Goal: Task Accomplishment & Management: Use online tool/utility

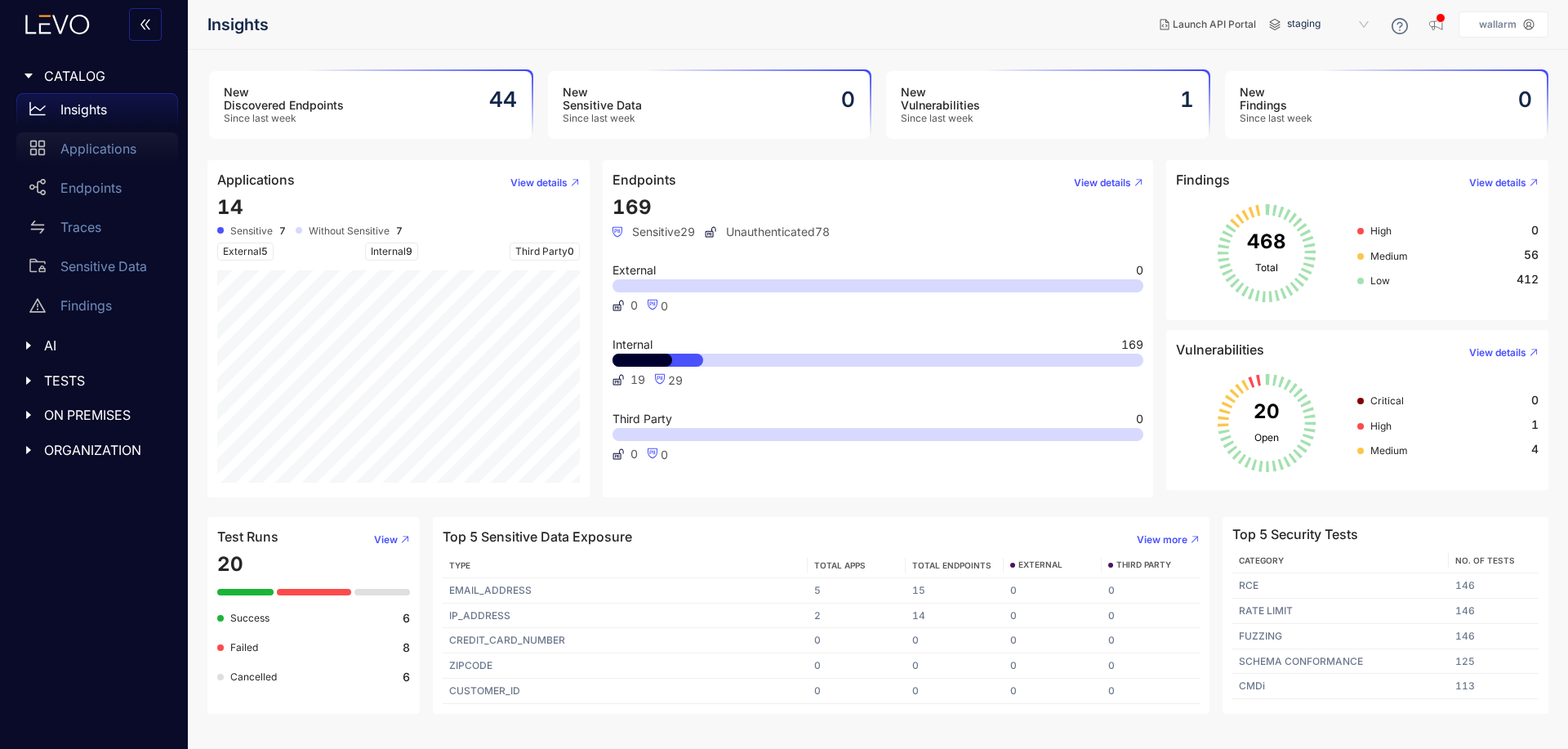
click at [87, 150] on p "Applications" at bounding box center [98, 149] width 76 height 15
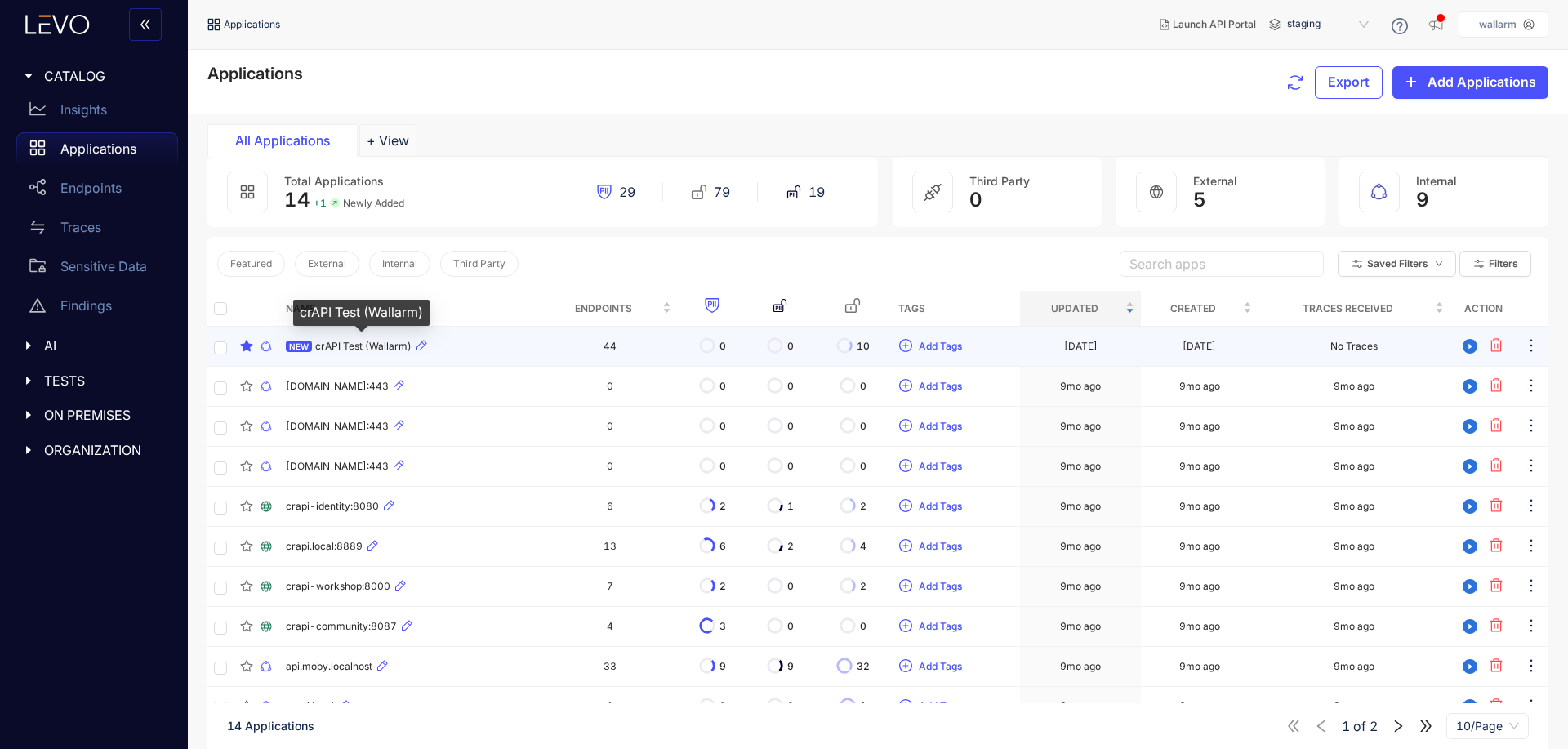
click at [352, 343] on span "crAPI Test (Wallarm)" at bounding box center [363, 346] width 96 height 11
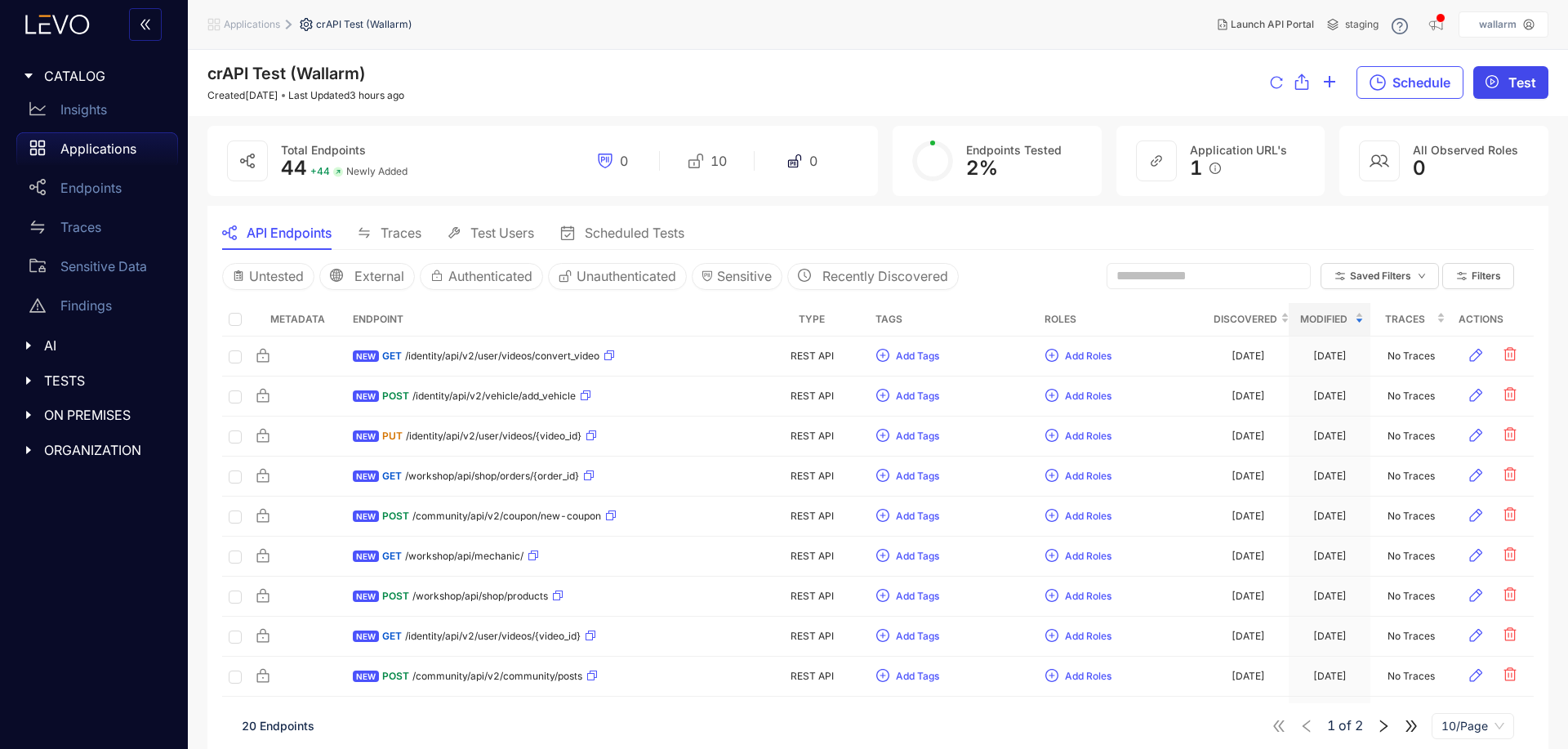
click at [1516, 86] on span "Test" at bounding box center [1522, 82] width 28 height 15
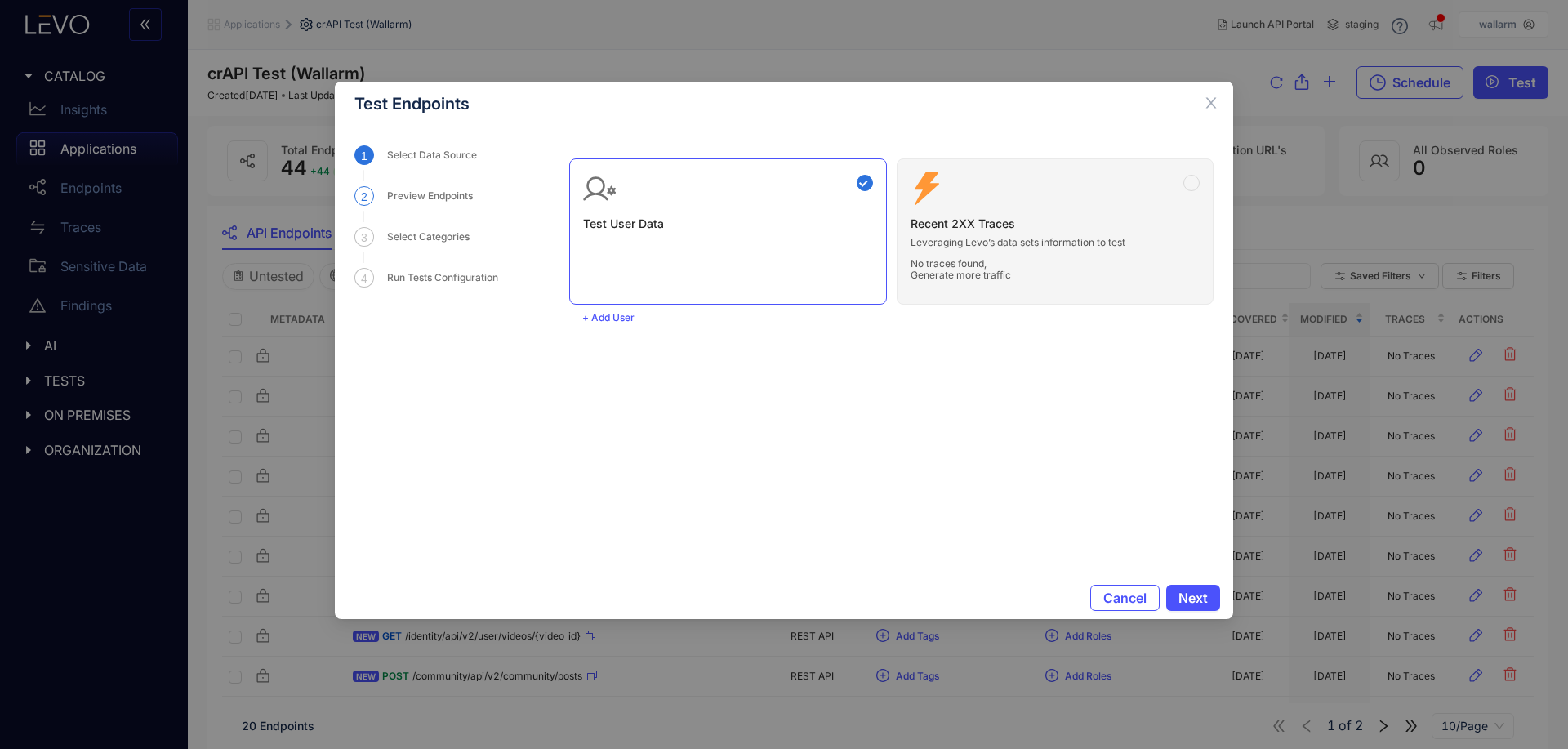
click at [399, 197] on div "Preview Endpoints" at bounding box center [434, 196] width 95 height 19
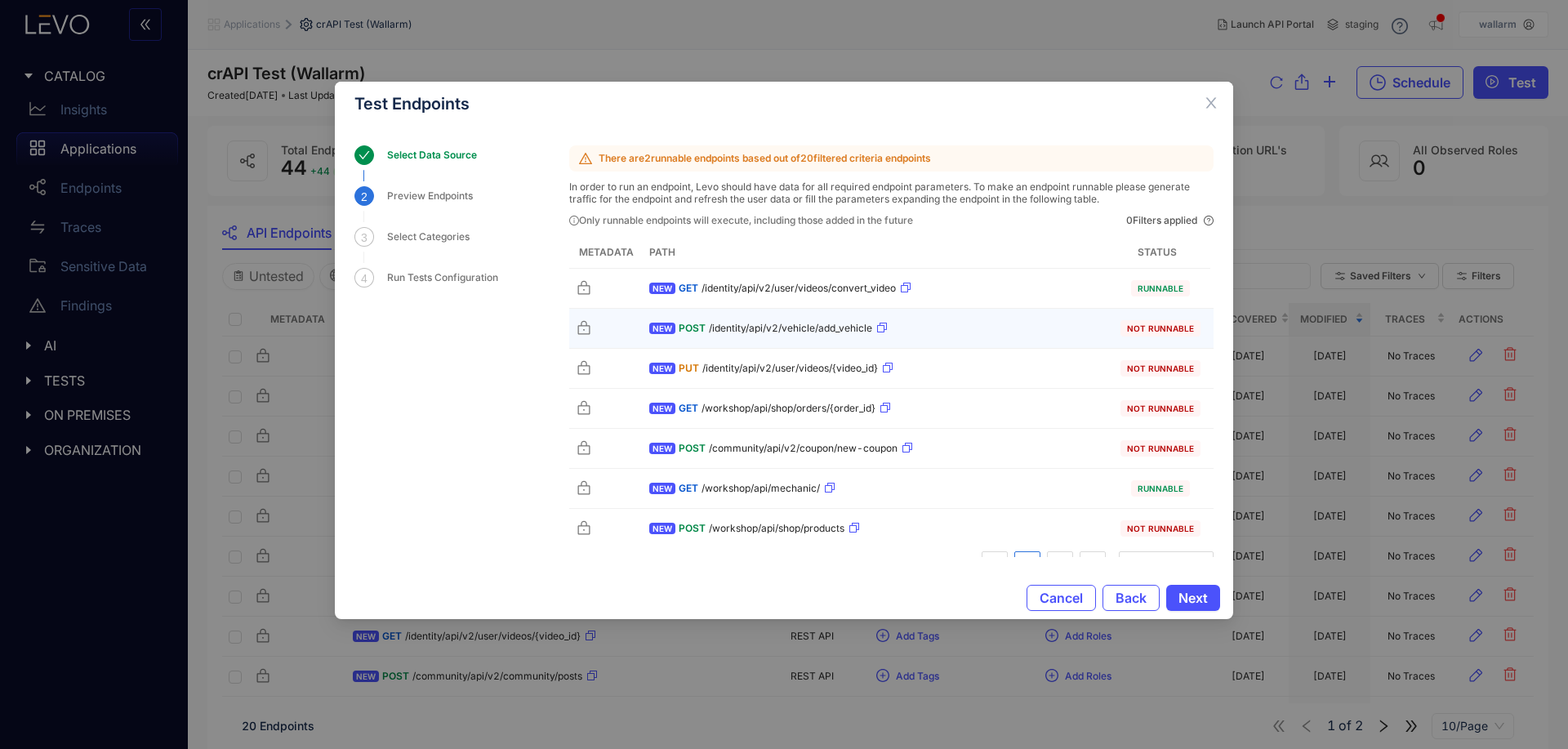
click at [1055, 330] on div "NEW POST /identity/api/v2/vehicle/add_vehicle" at bounding box center [874, 328] width 452 height 26
click at [1000, 333] on div "NEW POST /identity/api/v2/vehicle/add_vehicle" at bounding box center [874, 328] width 452 height 26
click at [724, 328] on span "/identity/api/v2/vehicle/add_vehicle" at bounding box center [790, 328] width 163 height 11
click at [250, 283] on div "Test Endpoints Select Data Source 2 Preview Endpoints 3 Select Categories 4 Run…" at bounding box center [784, 374] width 1568 height 749
click at [1213, 95] on span "Close" at bounding box center [1212, 103] width 44 height 44
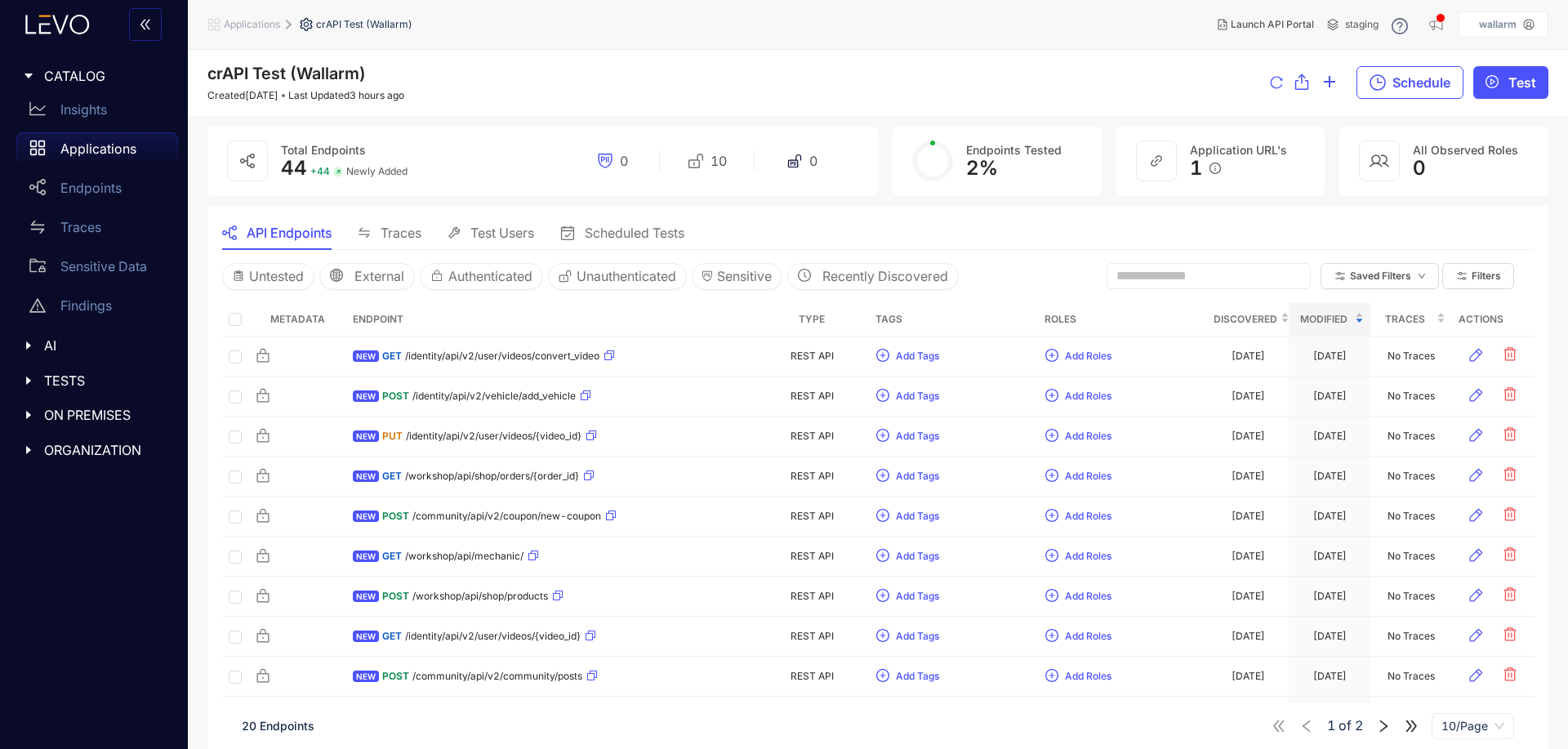
click at [246, 20] on span "Applications" at bounding box center [251, 24] width 56 height 11
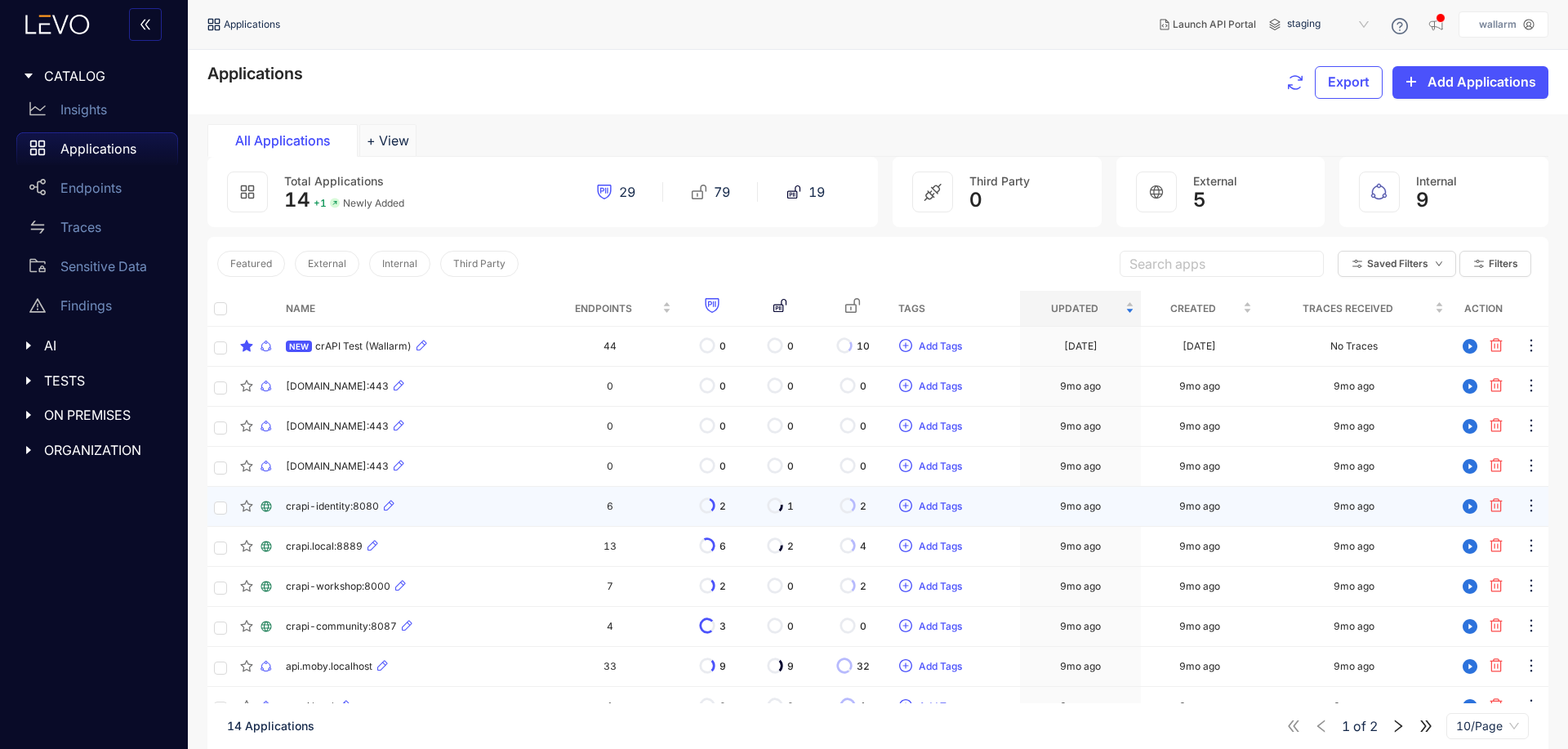
click at [335, 512] on span "crapi-identity:8080" at bounding box center [332, 506] width 93 height 11
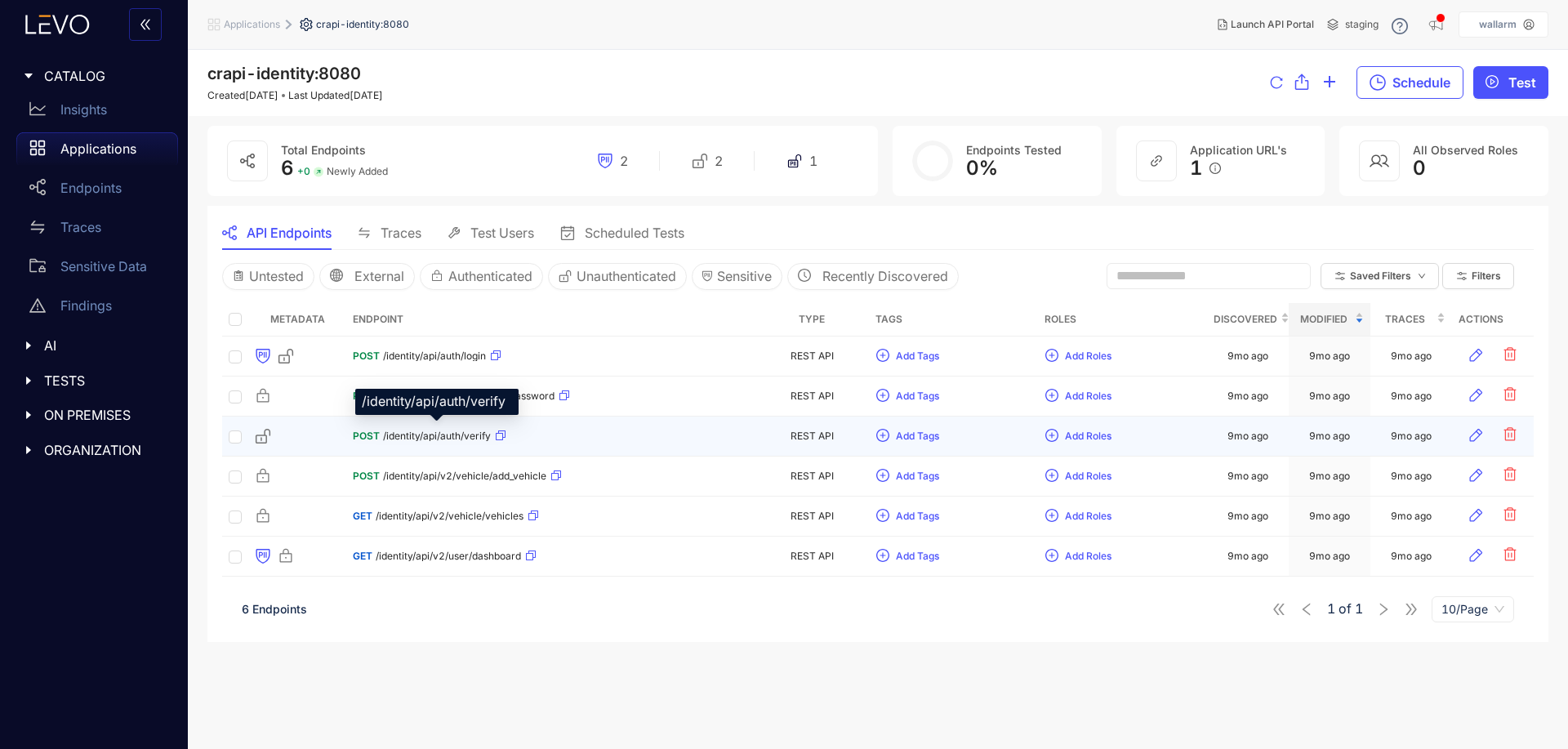
click at [430, 436] on span "/identity/api/auth/verify" at bounding box center [437, 436] width 108 height 11
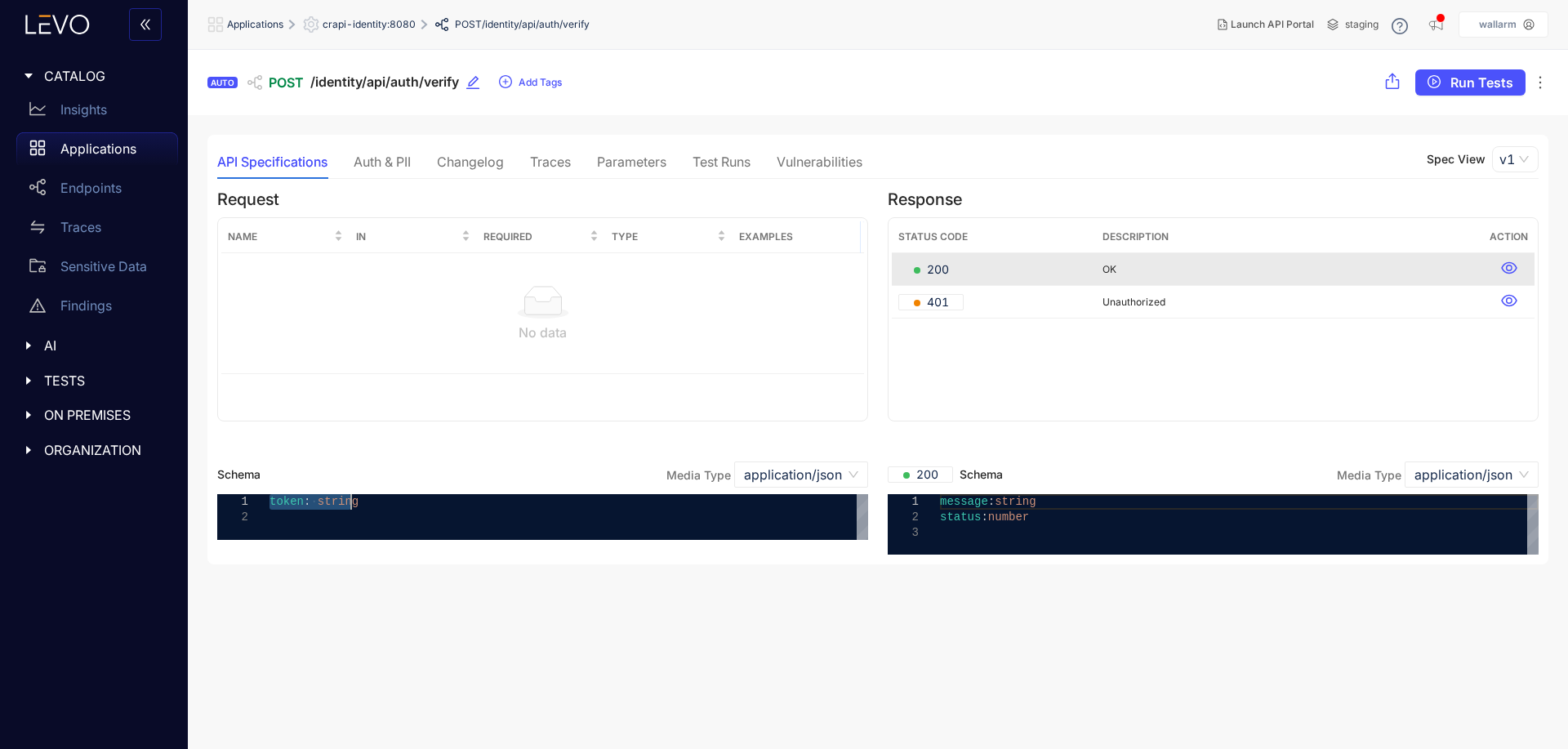
drag, startPoint x: 271, startPoint y: 505, endPoint x: 637, endPoint y: 532, distance: 367.0
drag, startPoint x: 941, startPoint y: 504, endPoint x: 1067, endPoint y: 512, distance: 126.3
click at [1092, 627] on section "**********" at bounding box center [877, 400] width 1380 height 700
click at [542, 160] on div "Traces" at bounding box center [550, 162] width 41 height 15
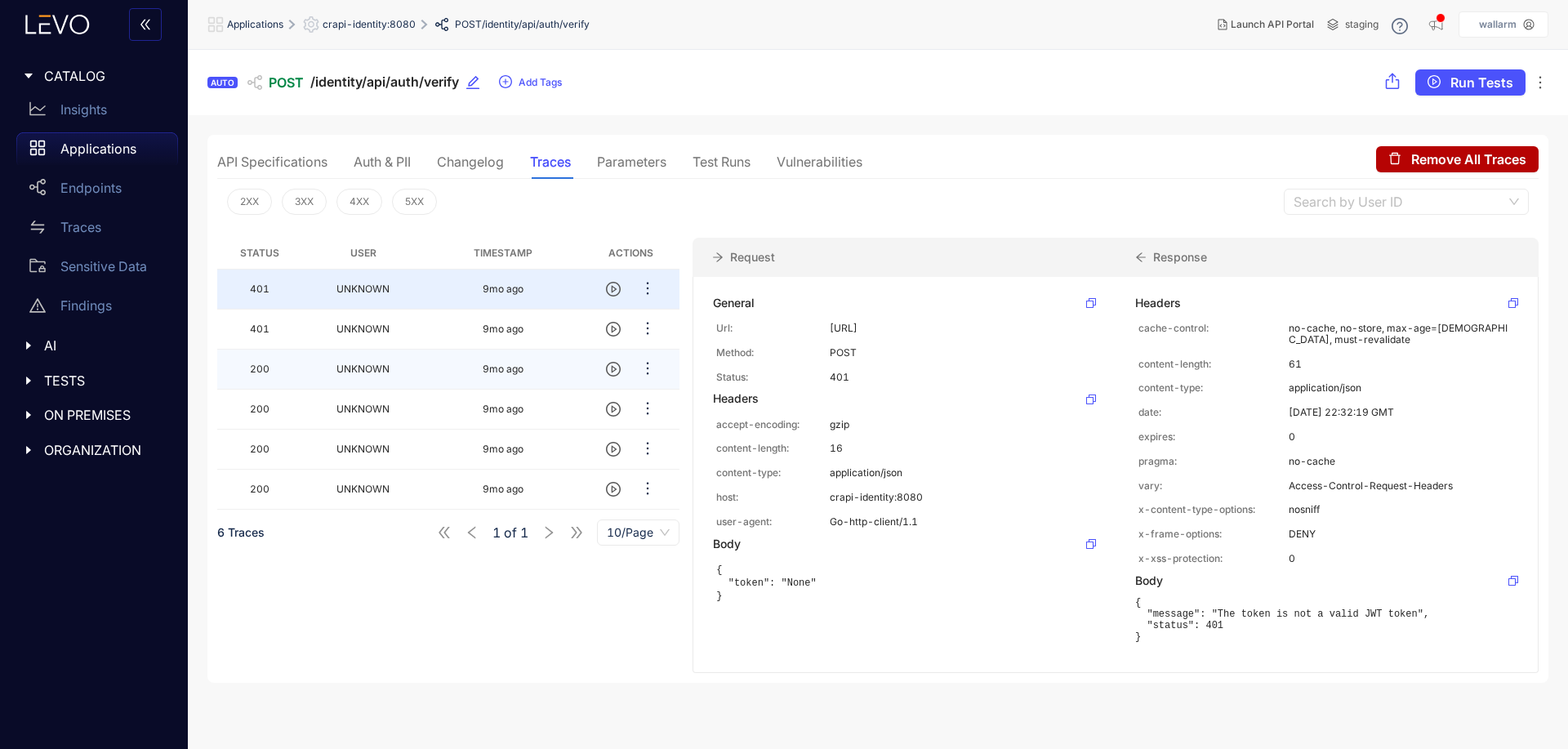
click at [309, 376] on td "UNKNOWN" at bounding box center [363, 368] width 122 height 40
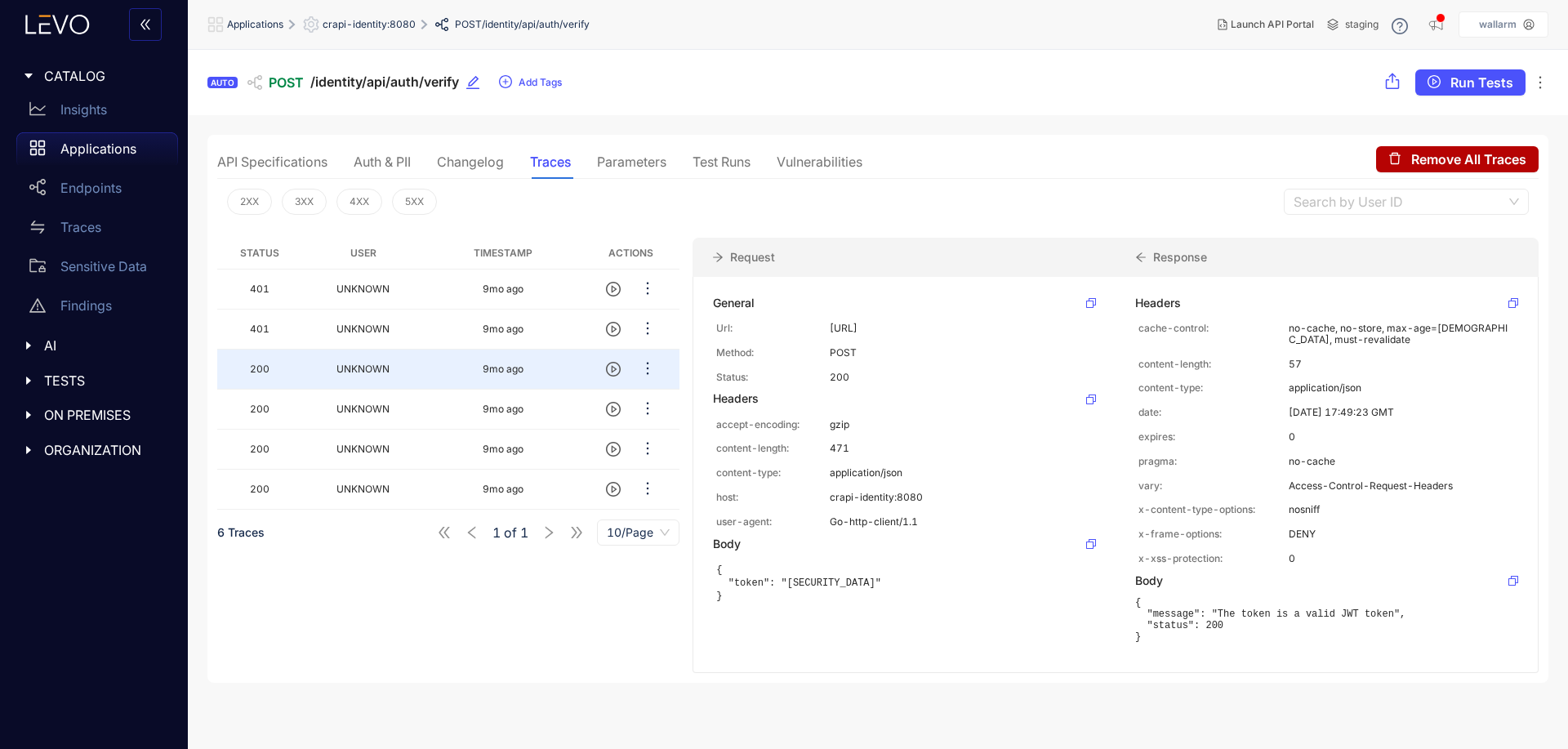
scroll to position [62, 0]
click at [349, 486] on span "UNKNOWN" at bounding box center [362, 489] width 53 height 12
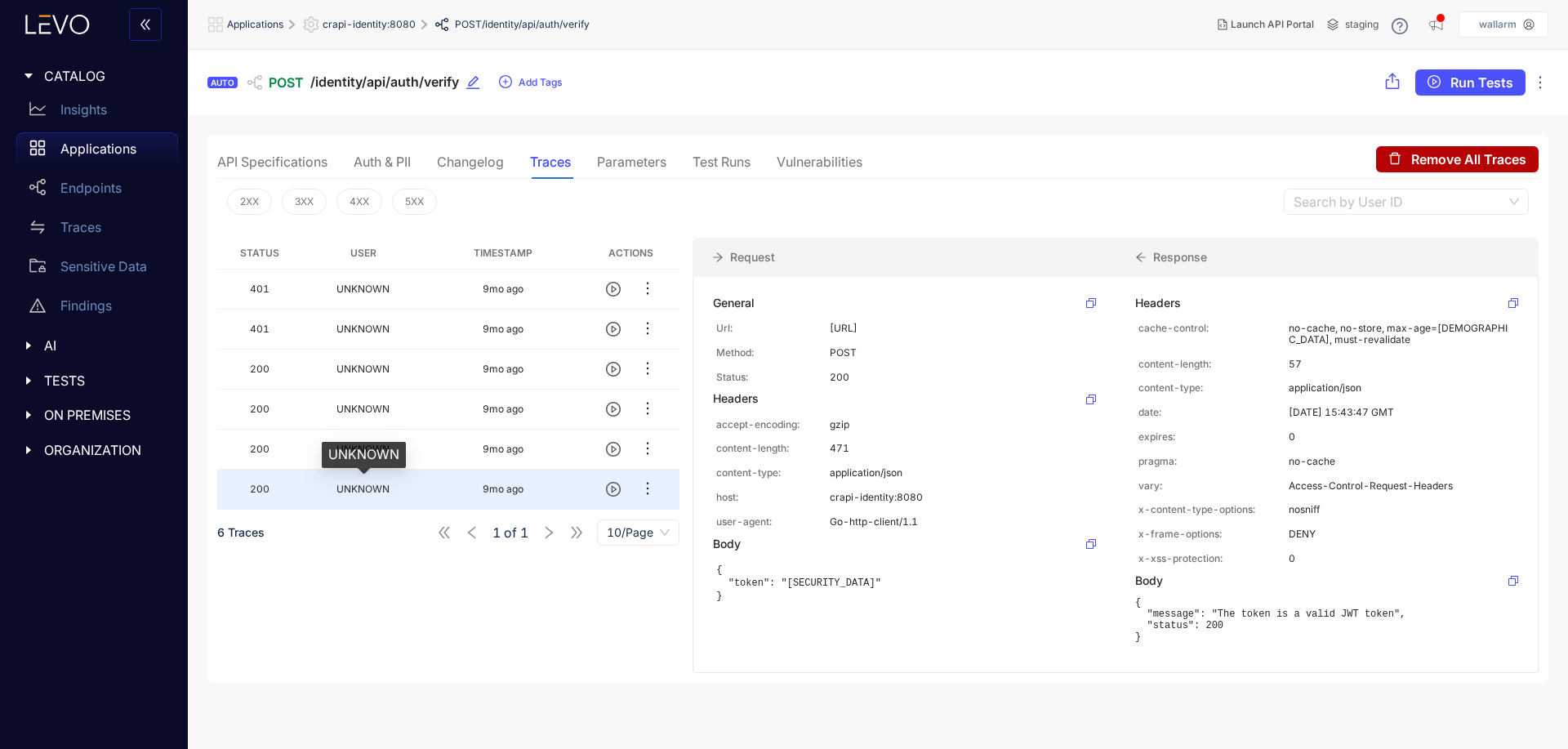
click at [367, 448] on div "UNKNOWN" at bounding box center [363, 454] width 84 height 26
click at [295, 436] on td "200" at bounding box center [259, 449] width 85 height 40
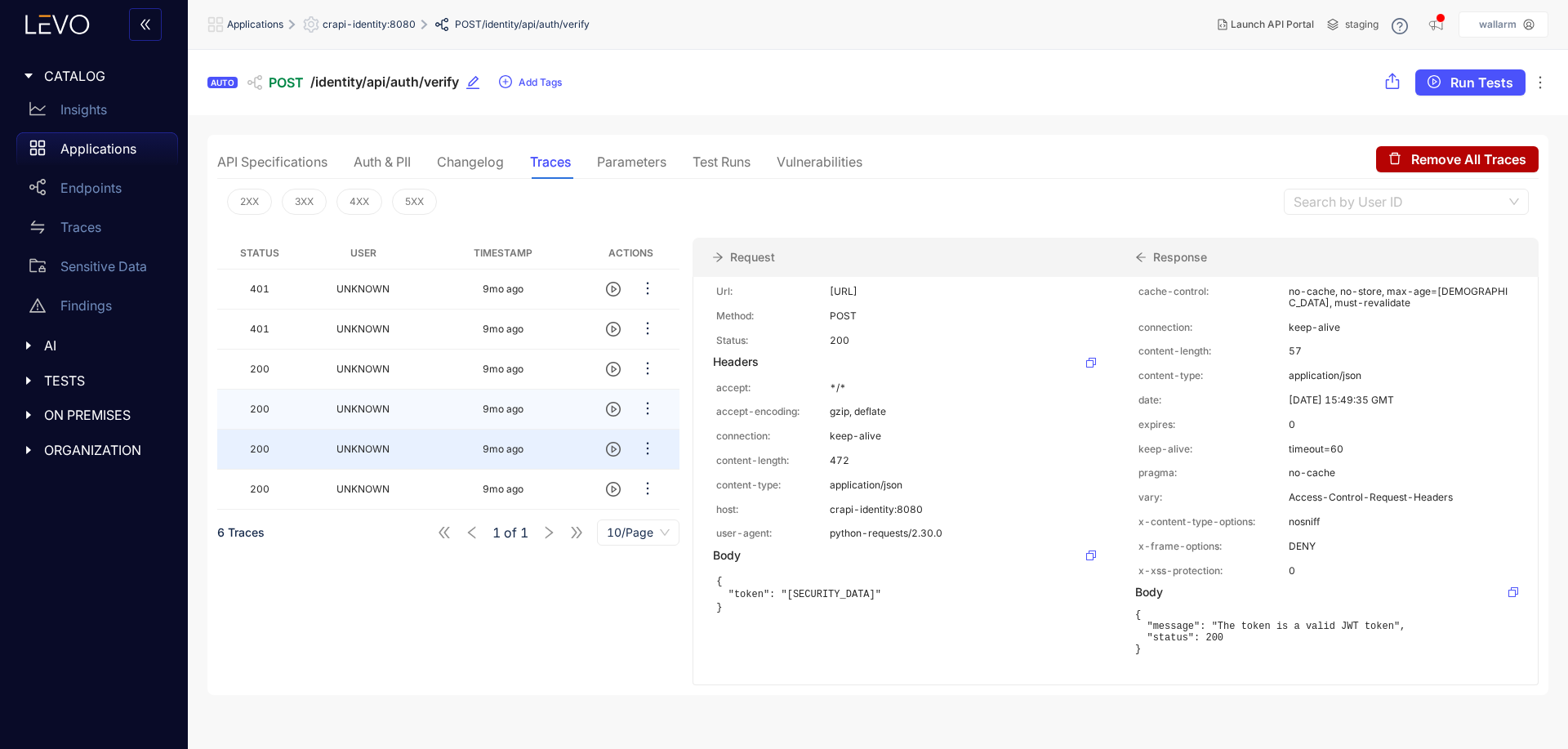
click at [328, 399] on td "UNKNOWN" at bounding box center [363, 409] width 122 height 40
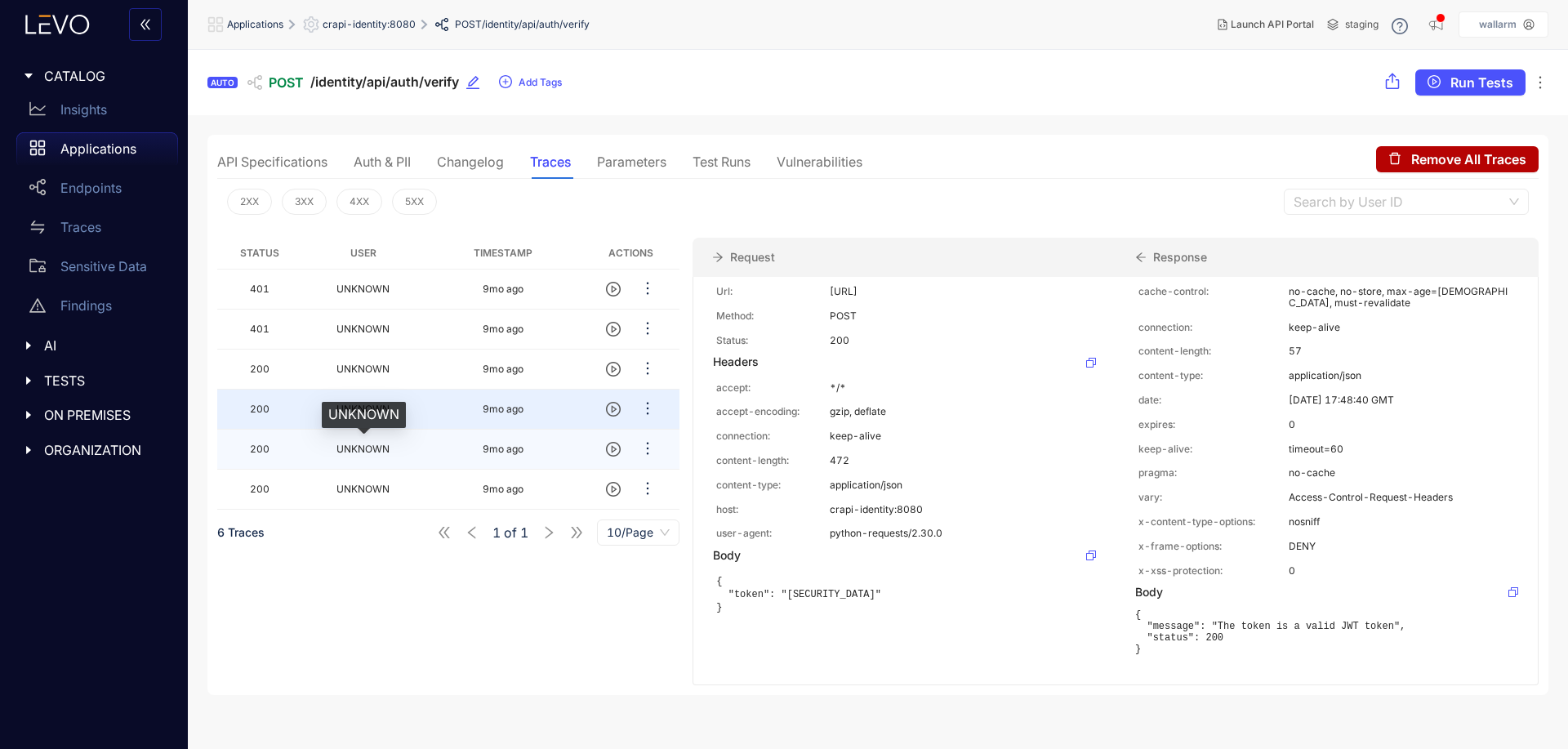
click at [343, 450] on span "UNKNOWN" at bounding box center [362, 448] width 53 height 12
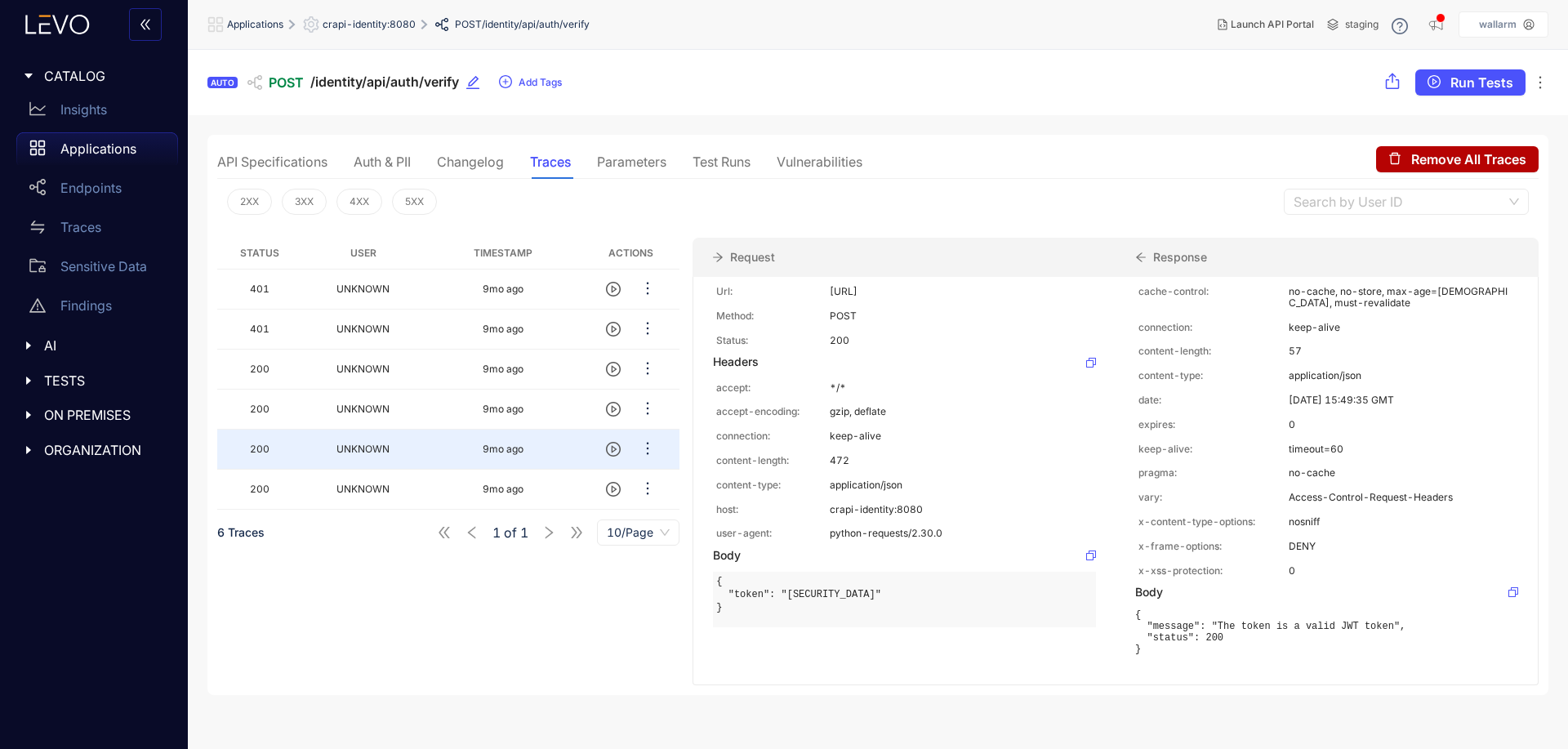
scroll to position [124, 0]
drag, startPoint x: 837, startPoint y: 627, endPoint x: 723, endPoint y: 517, distance: 158.4
click at [723, 575] on pre "{ "token": "[SECURITY_DATA]" }" at bounding box center [799, 595] width 165 height 39
copy pre "[SECURITY_DATA]"
click at [881, 596] on pre "{ "token": "[SECURITY_DATA]" }" at bounding box center [799, 595] width 165 height 39
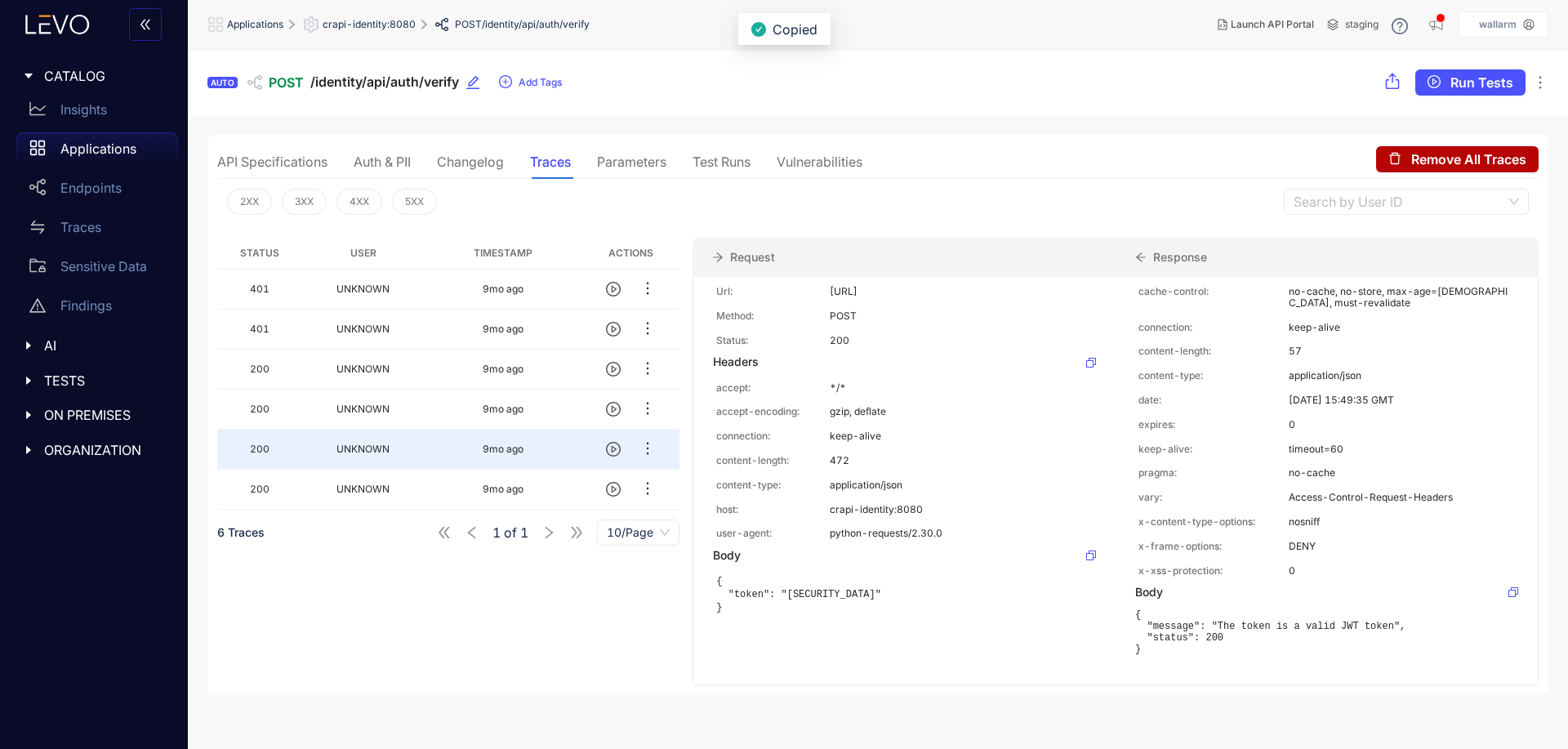
click at [90, 147] on p "Applications" at bounding box center [98, 149] width 76 height 15
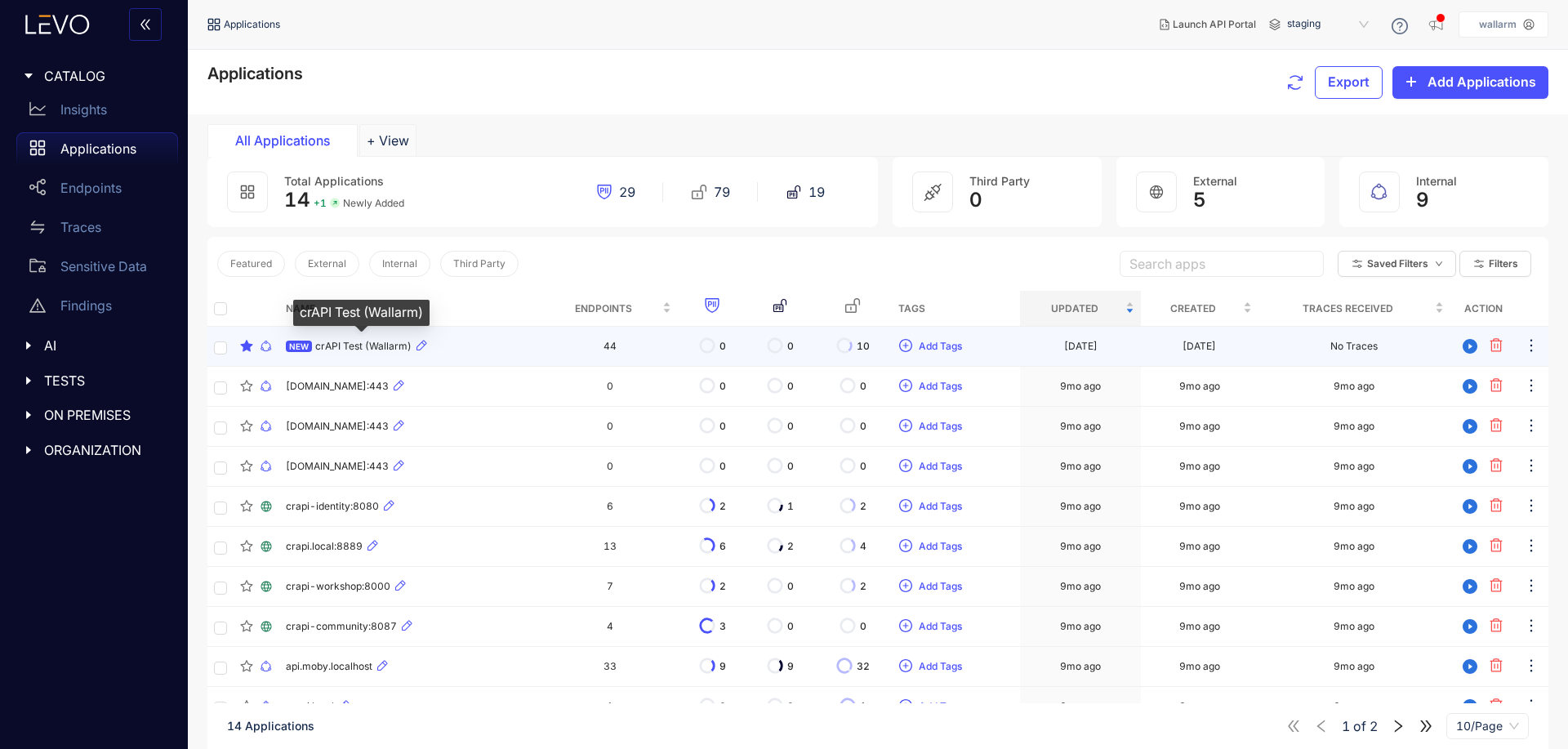
click at [518, 339] on div "NEW crAPI Test (Wallarm)" at bounding box center [411, 345] width 249 height 19
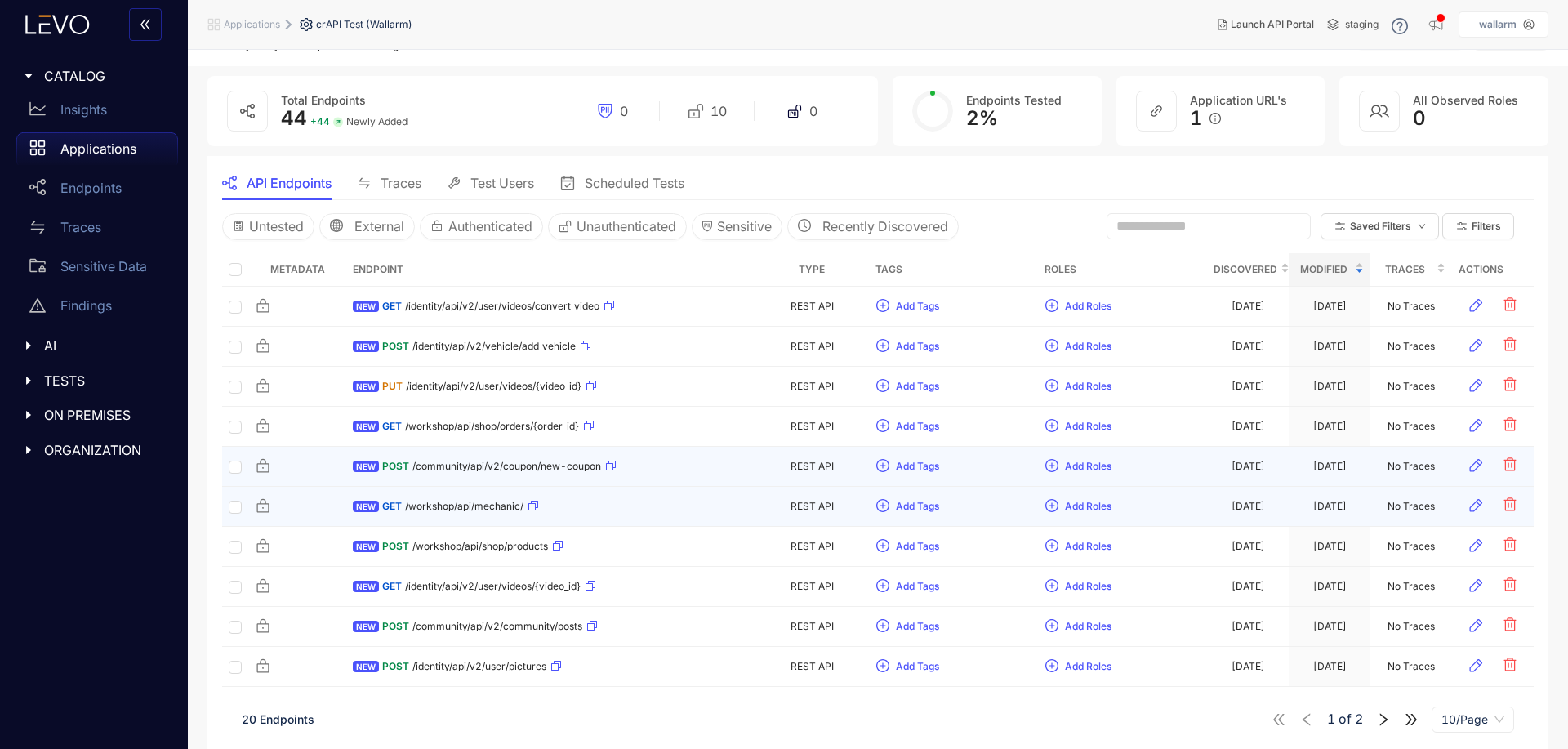
scroll to position [53, 0]
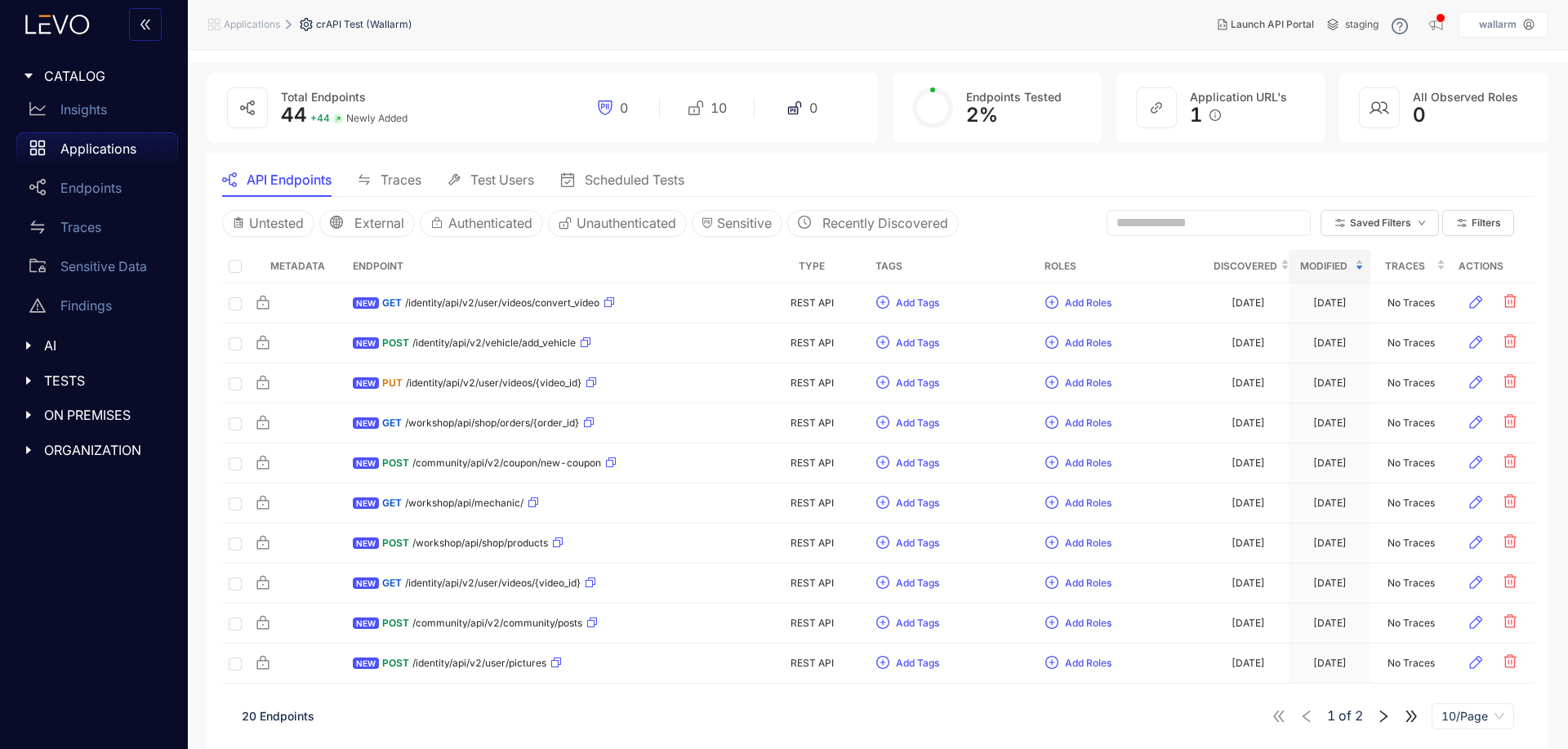
click at [1387, 718] on icon "right" at bounding box center [1383, 717] width 15 height 15
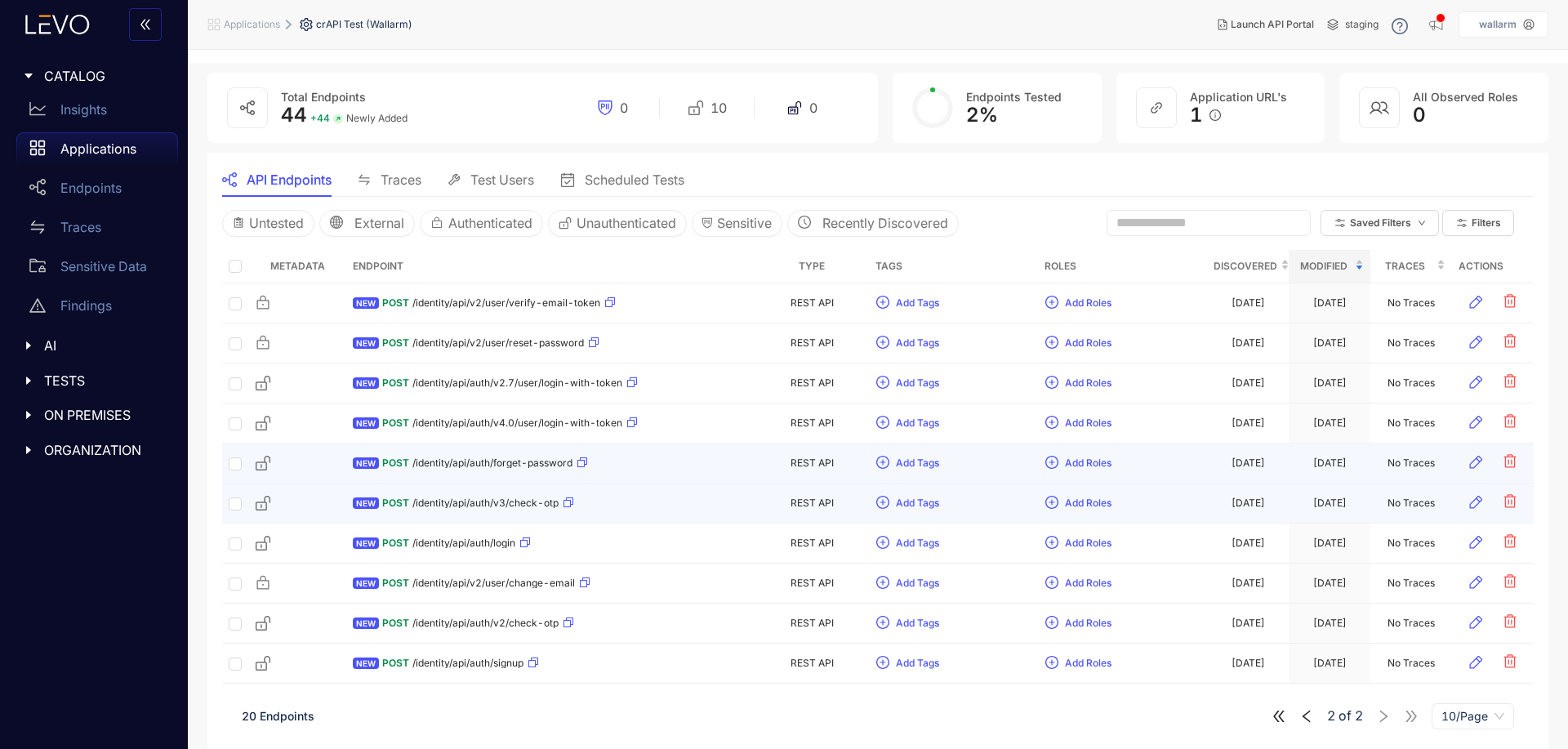
click at [598, 498] on div "NEW POST /identity/api/auth/v3/check-otp" at bounding box center [550, 503] width 395 height 26
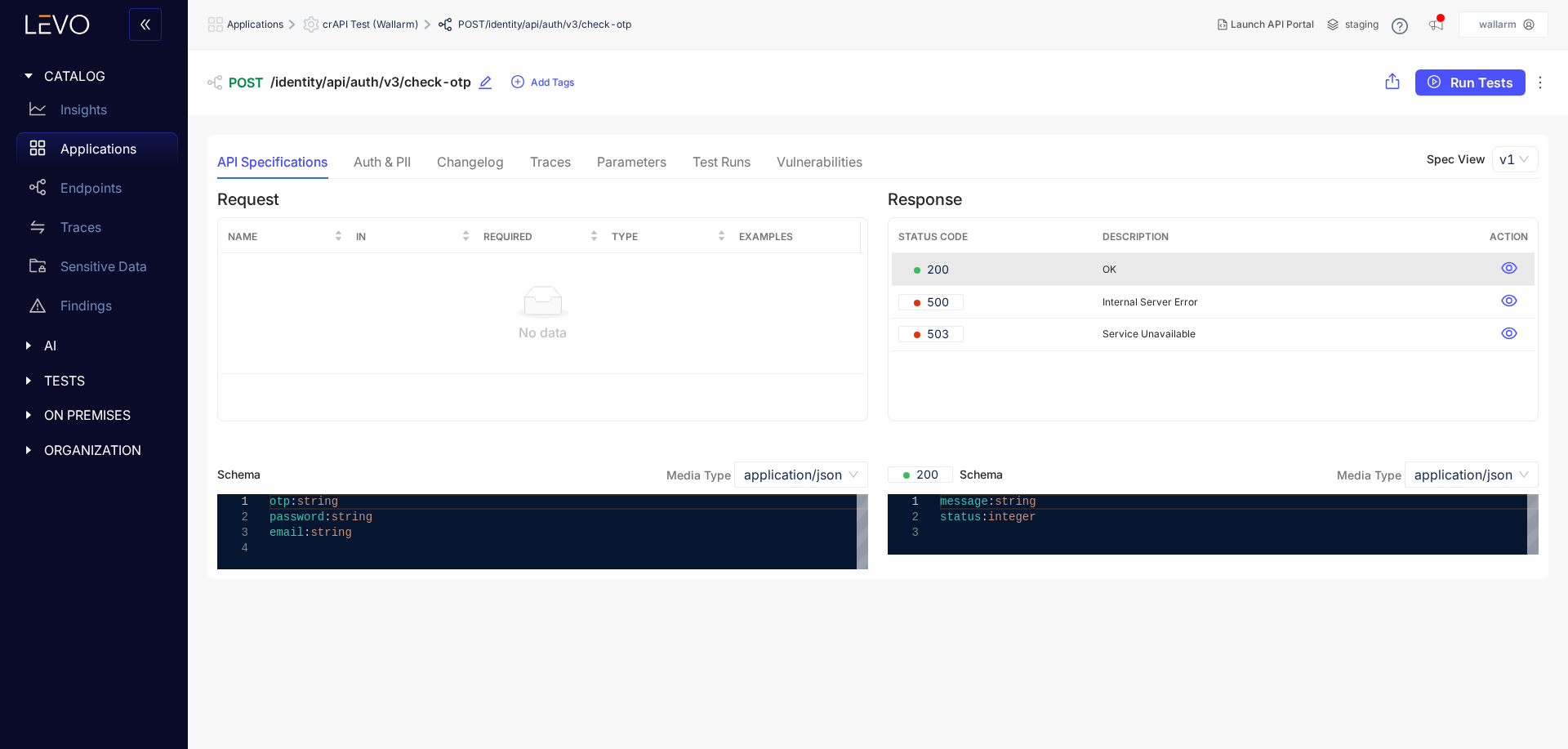
click at [621, 149] on div "Parameters" at bounding box center [631, 162] width 69 height 34
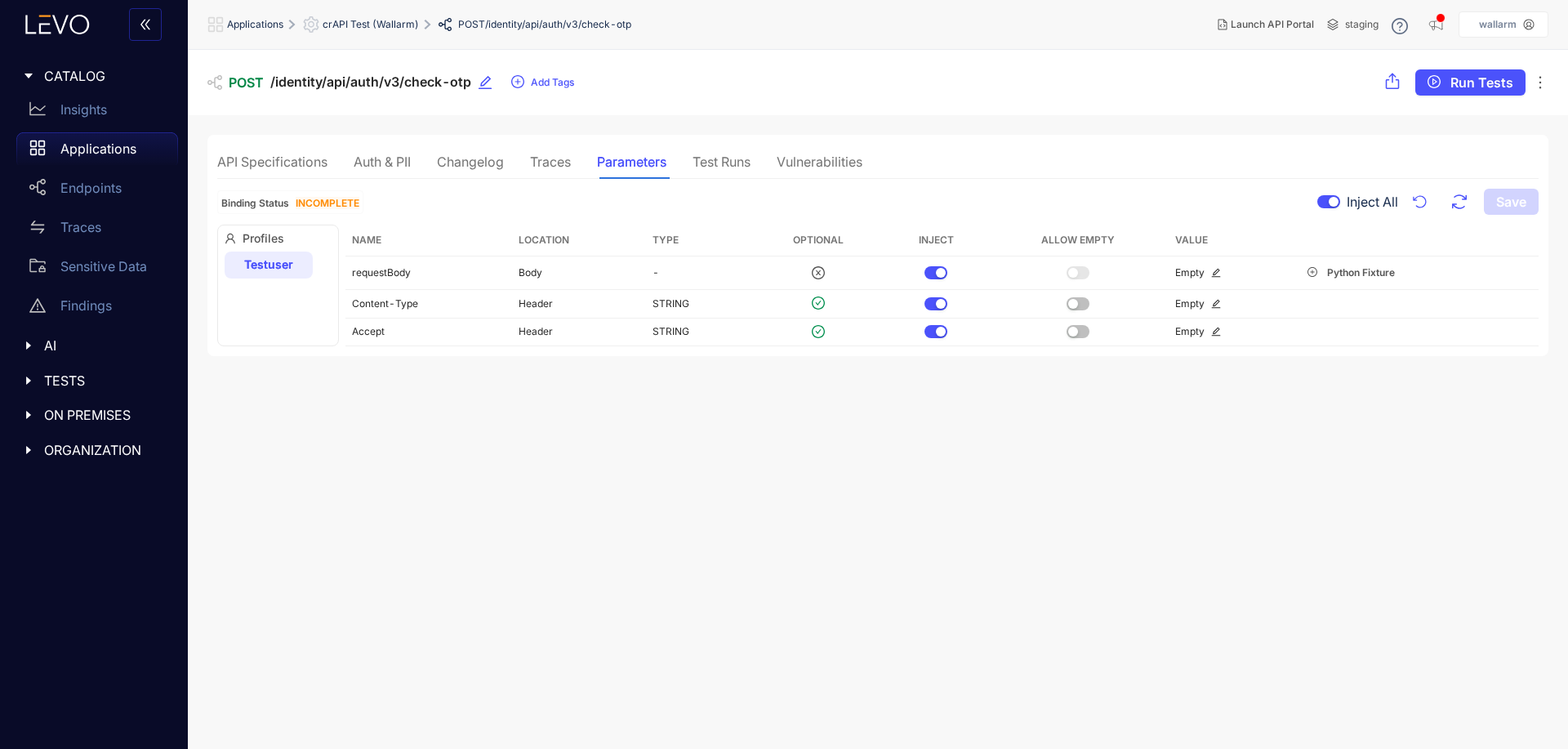
click at [532, 151] on div "Traces" at bounding box center [550, 162] width 41 height 34
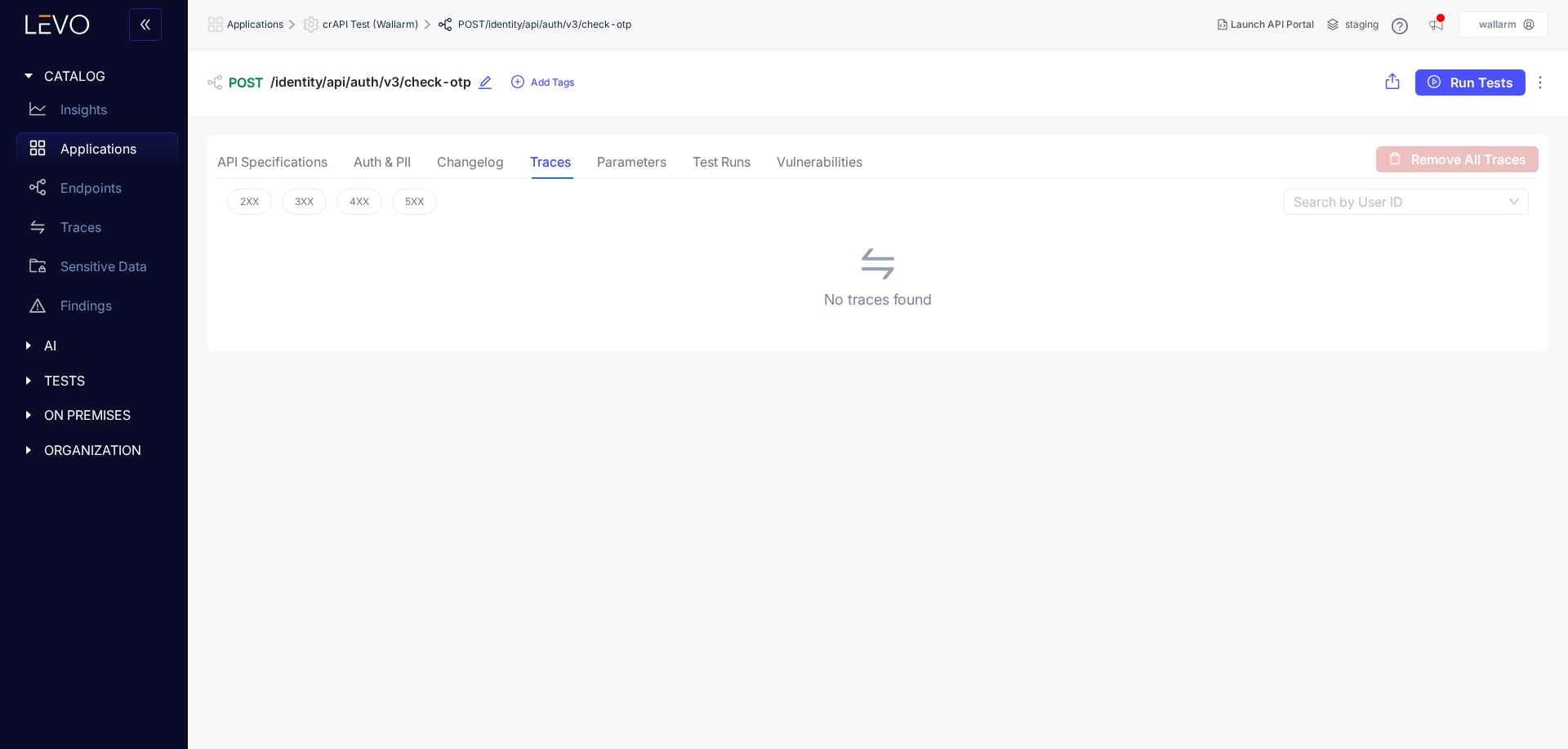
click at [634, 159] on div "Parameters" at bounding box center [631, 162] width 69 height 15
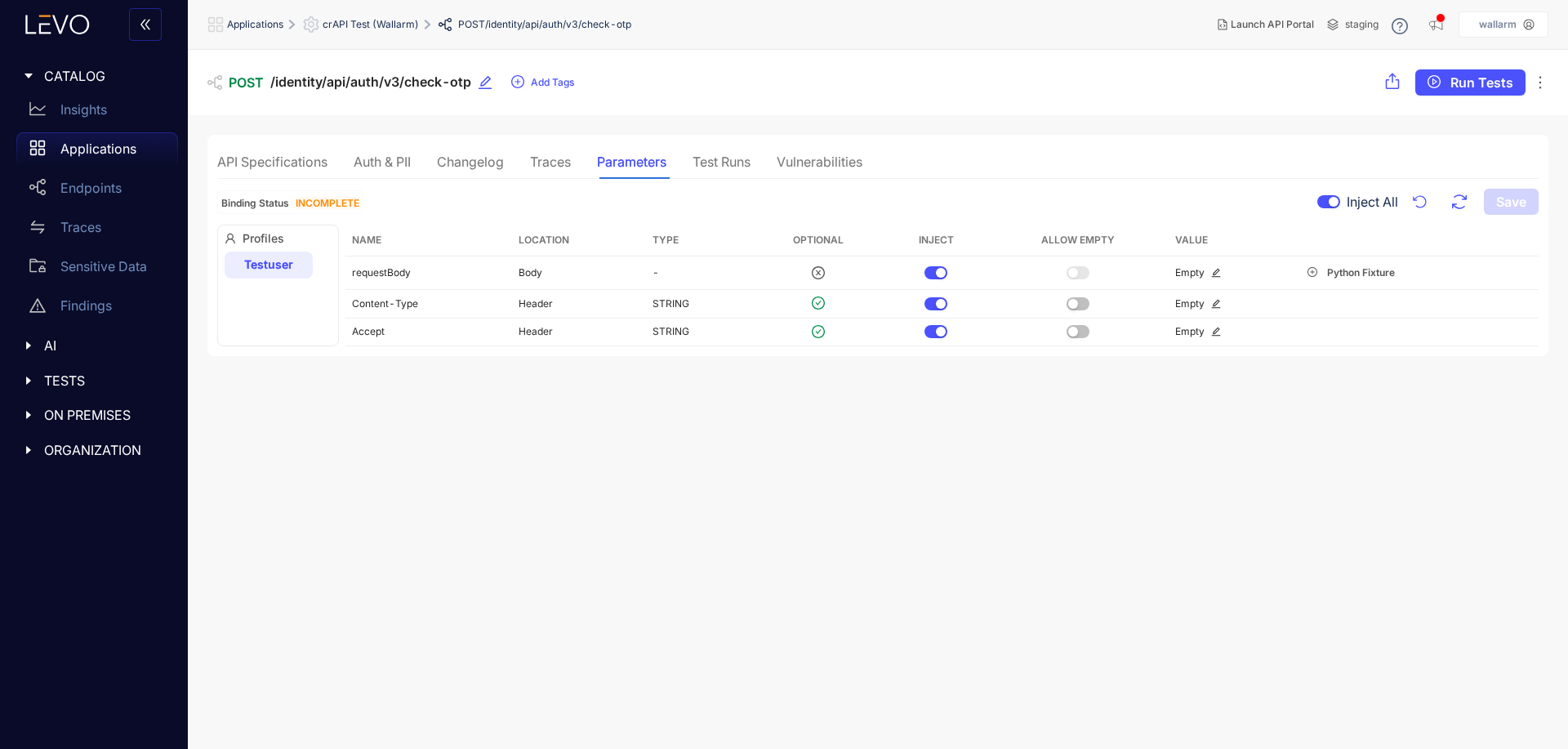
click at [651, 502] on section "POST /identity/api/auth/v3/check-otp Add Tags Run Tests API Specifications Auth…" at bounding box center [877, 400] width 1380 height 700
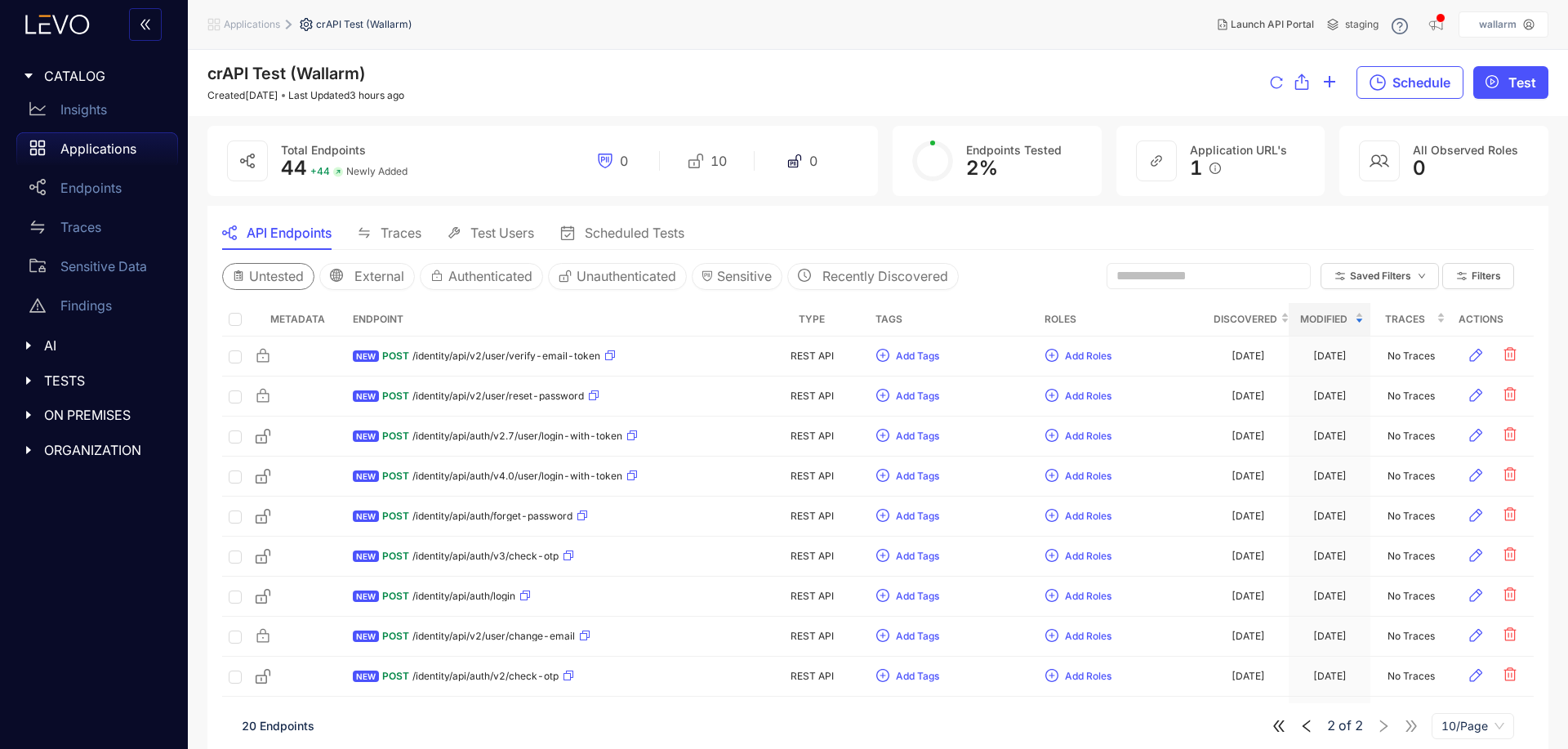
drag, startPoint x: 279, startPoint y: 297, endPoint x: 266, endPoint y: 280, distance: 21.4
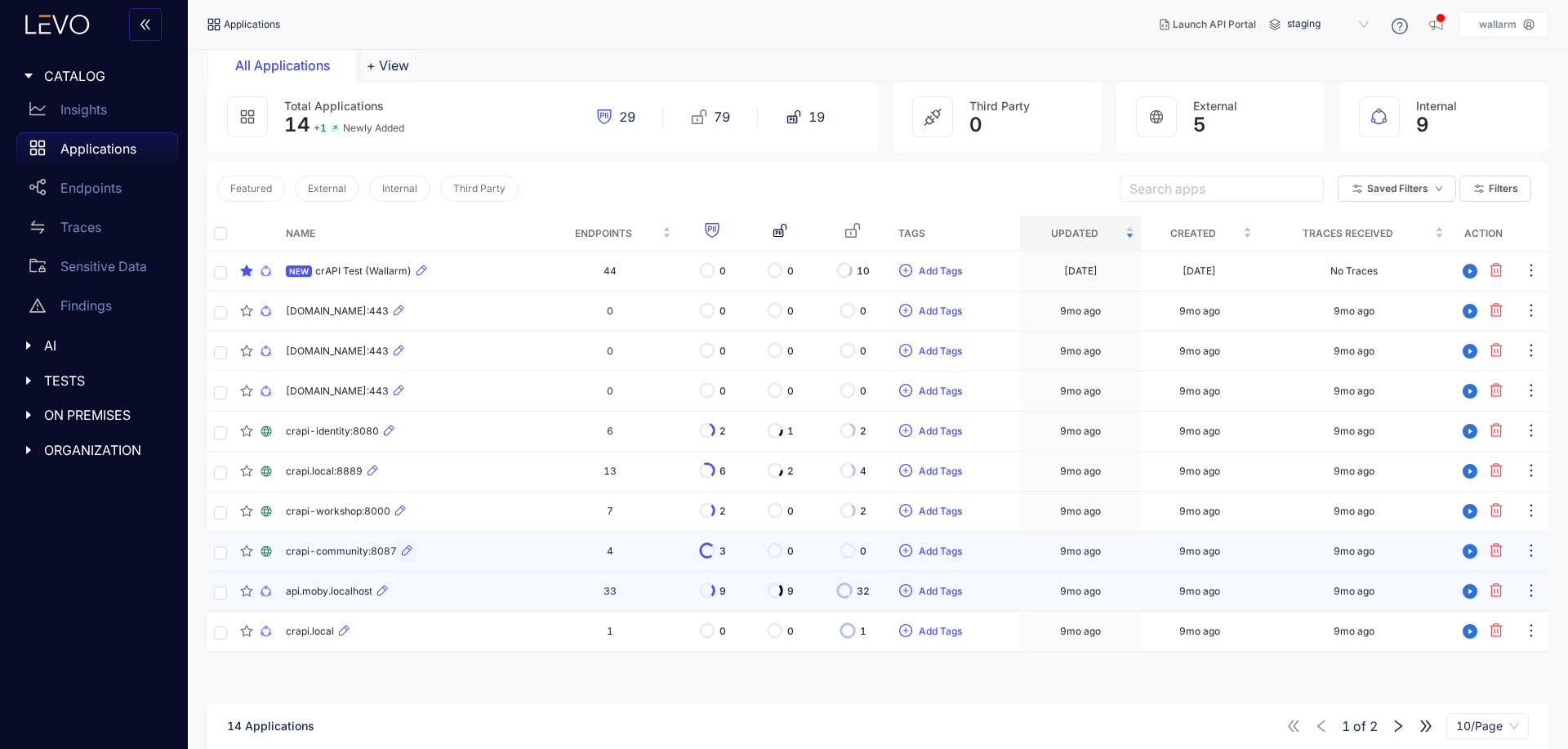
scroll to position [81, 0]
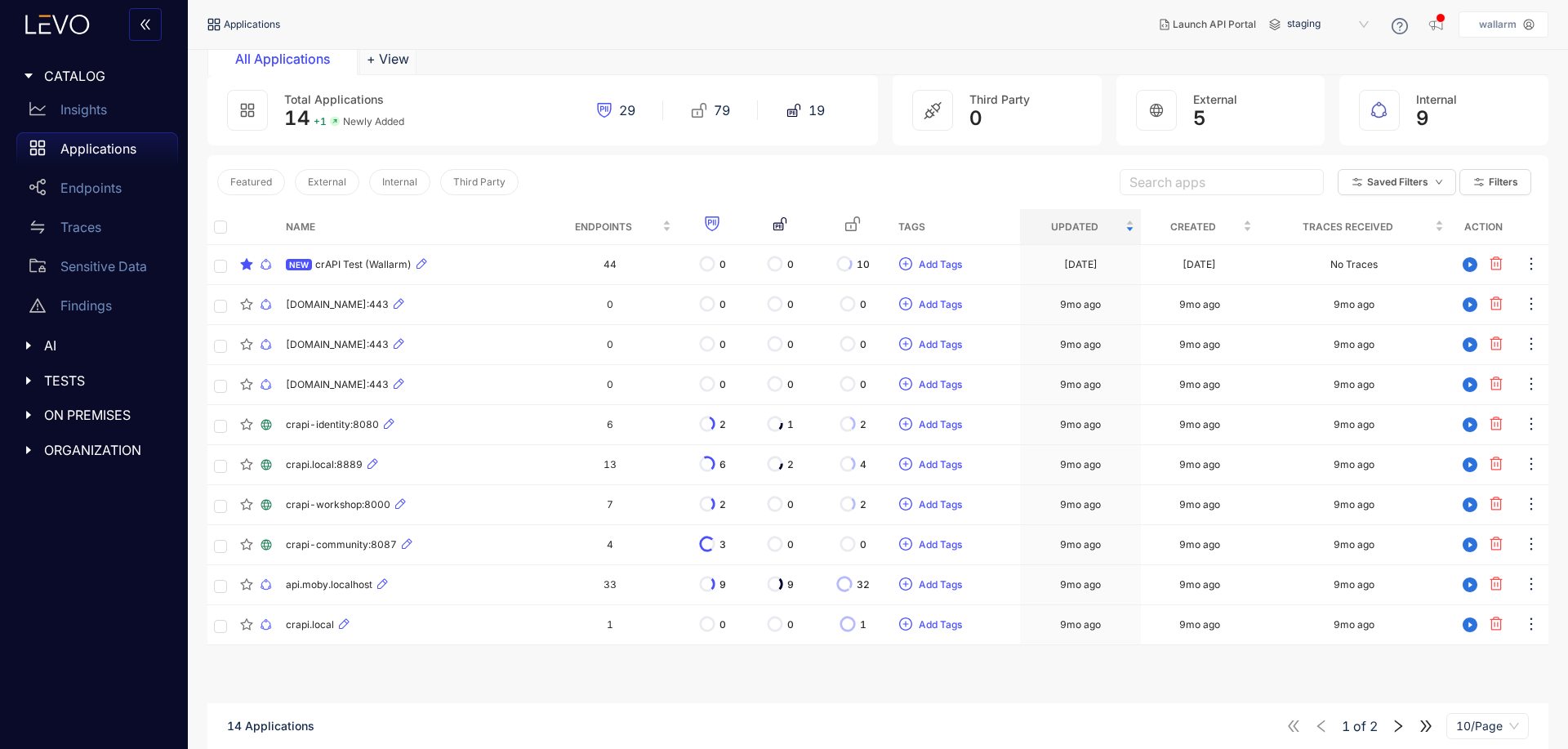
click at [31, 407] on div at bounding box center [33, 415] width 21 height 15
click at [30, 407] on div at bounding box center [33, 415] width 21 height 15
click at [27, 377] on icon "caret-right" at bounding box center [29, 381] width 11 height 11
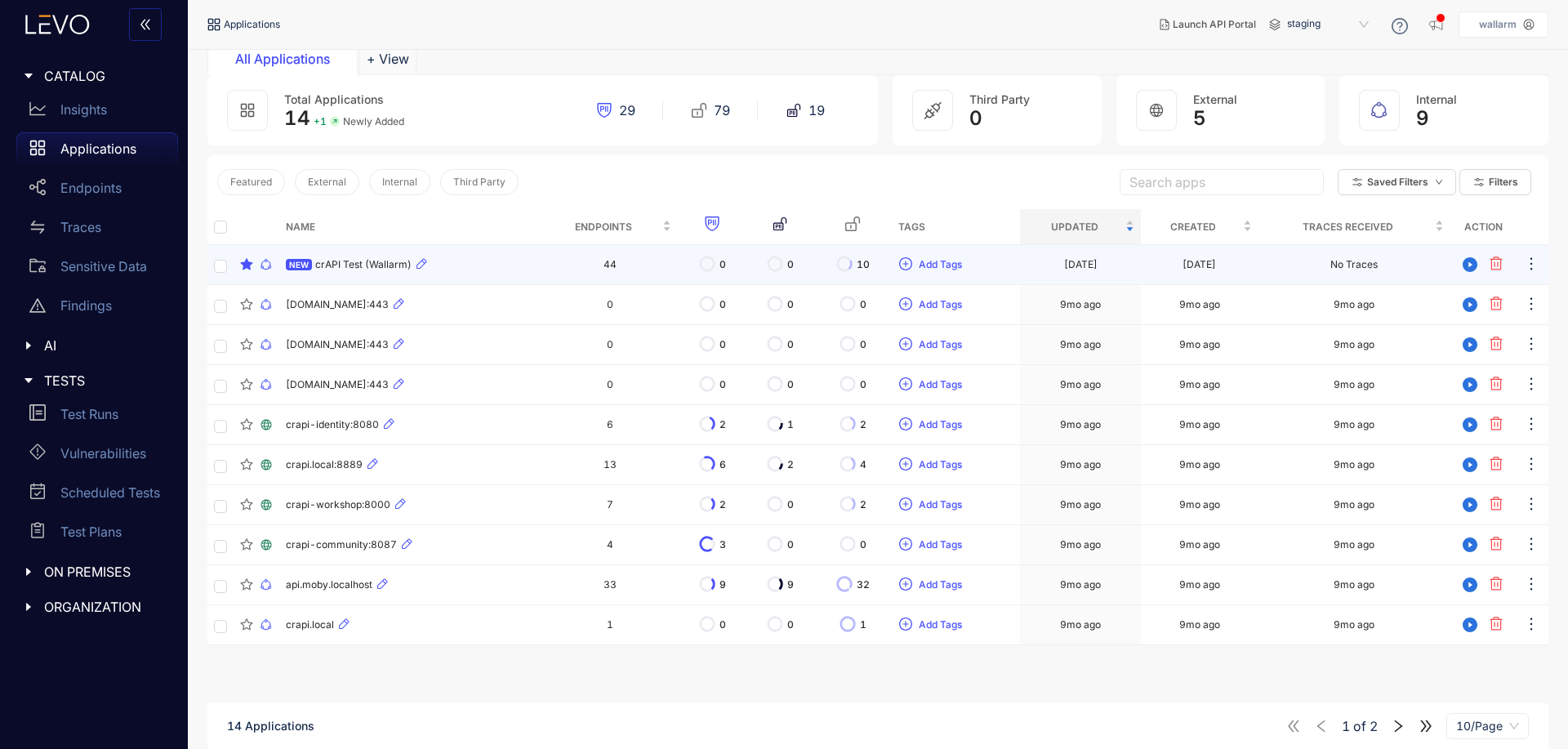
click at [351, 272] on div "NEW crAPI Test (Wallarm)" at bounding box center [411, 264] width 249 height 19
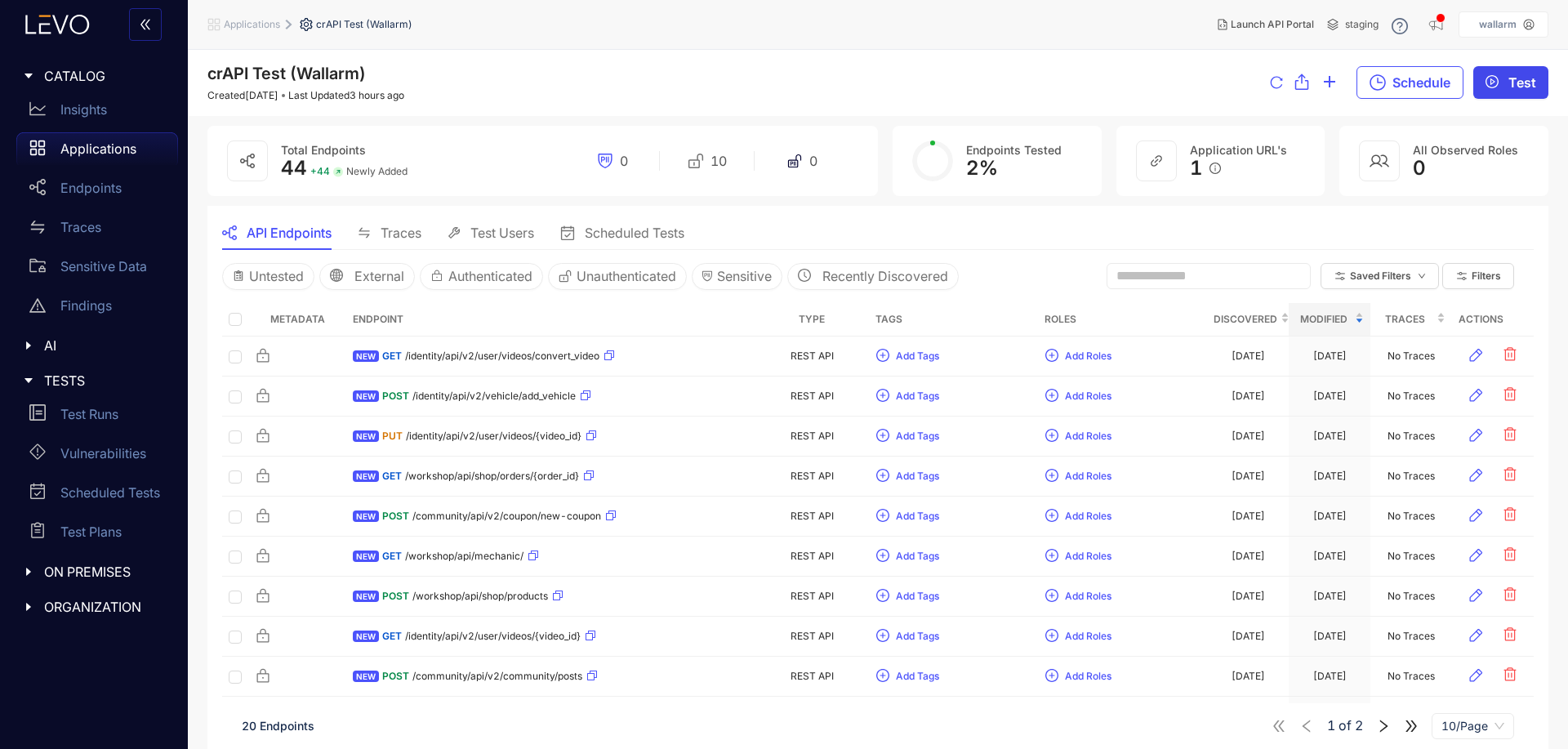
click at [1498, 81] on icon "play-circle" at bounding box center [1492, 81] width 13 height 13
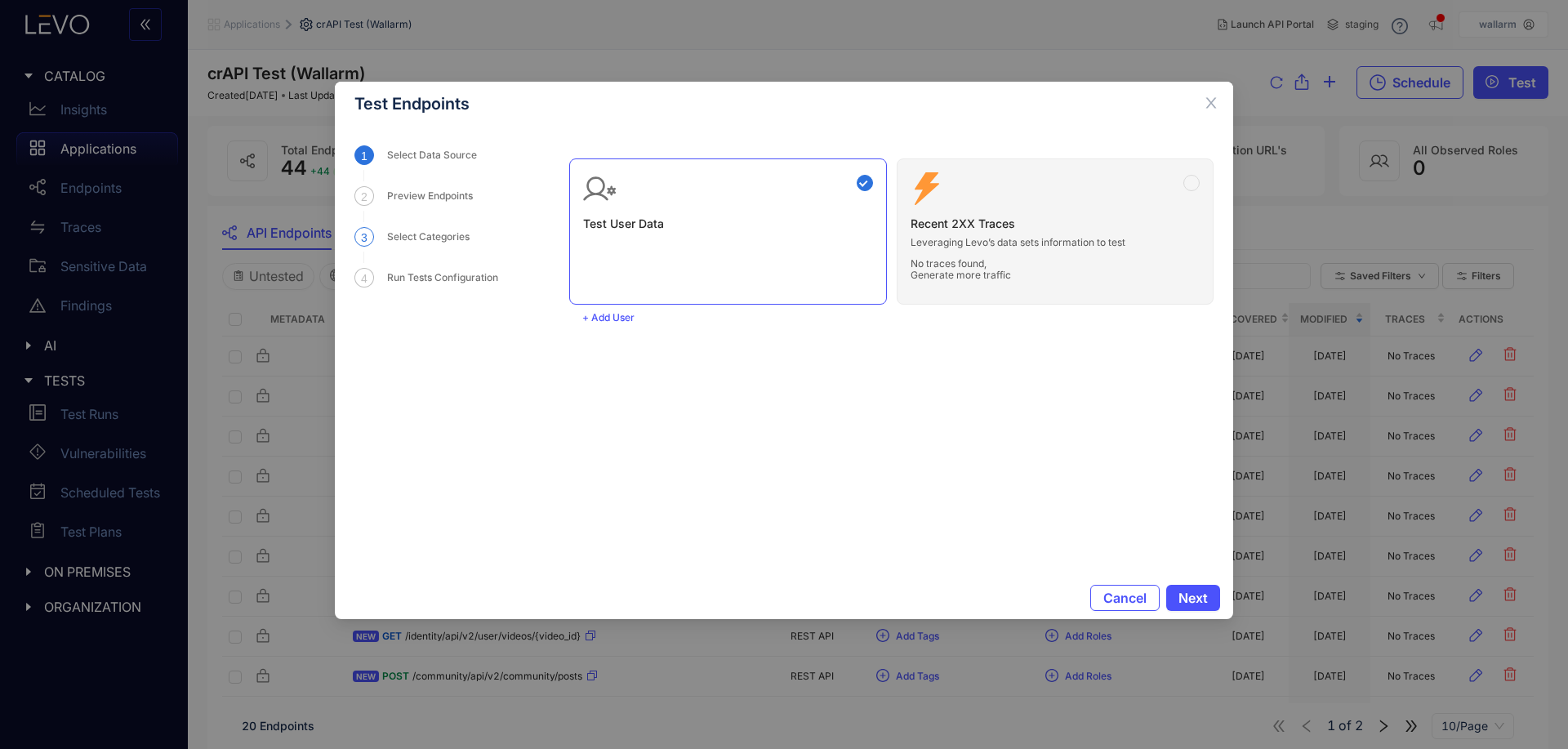
click at [434, 236] on div "Select Categories" at bounding box center [433, 236] width 92 height 19
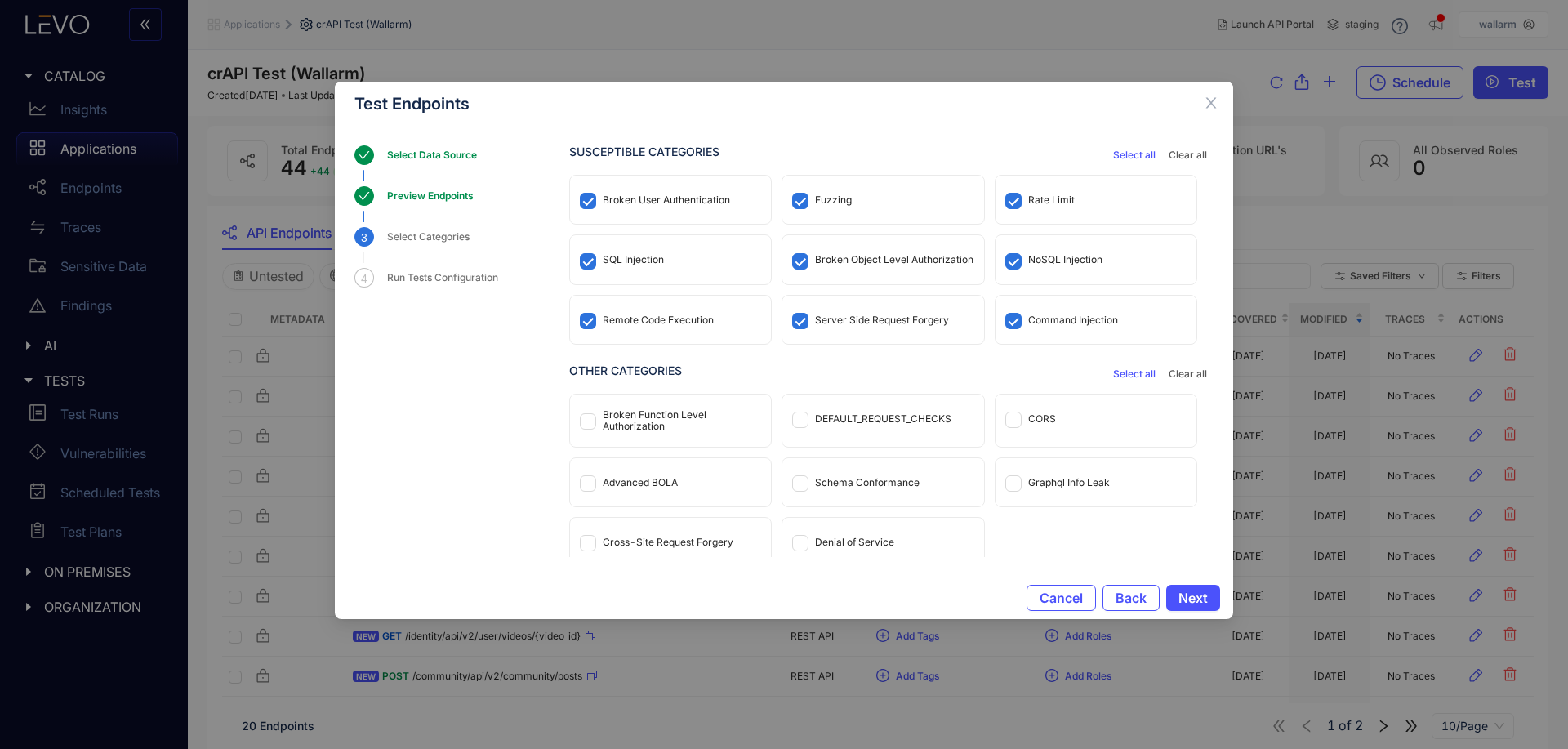
click at [391, 267] on div "3 Select Categories" at bounding box center [462, 248] width 215 height 41
click at [397, 273] on div "Run Tests Configuration" at bounding box center [447, 277] width 121 height 19
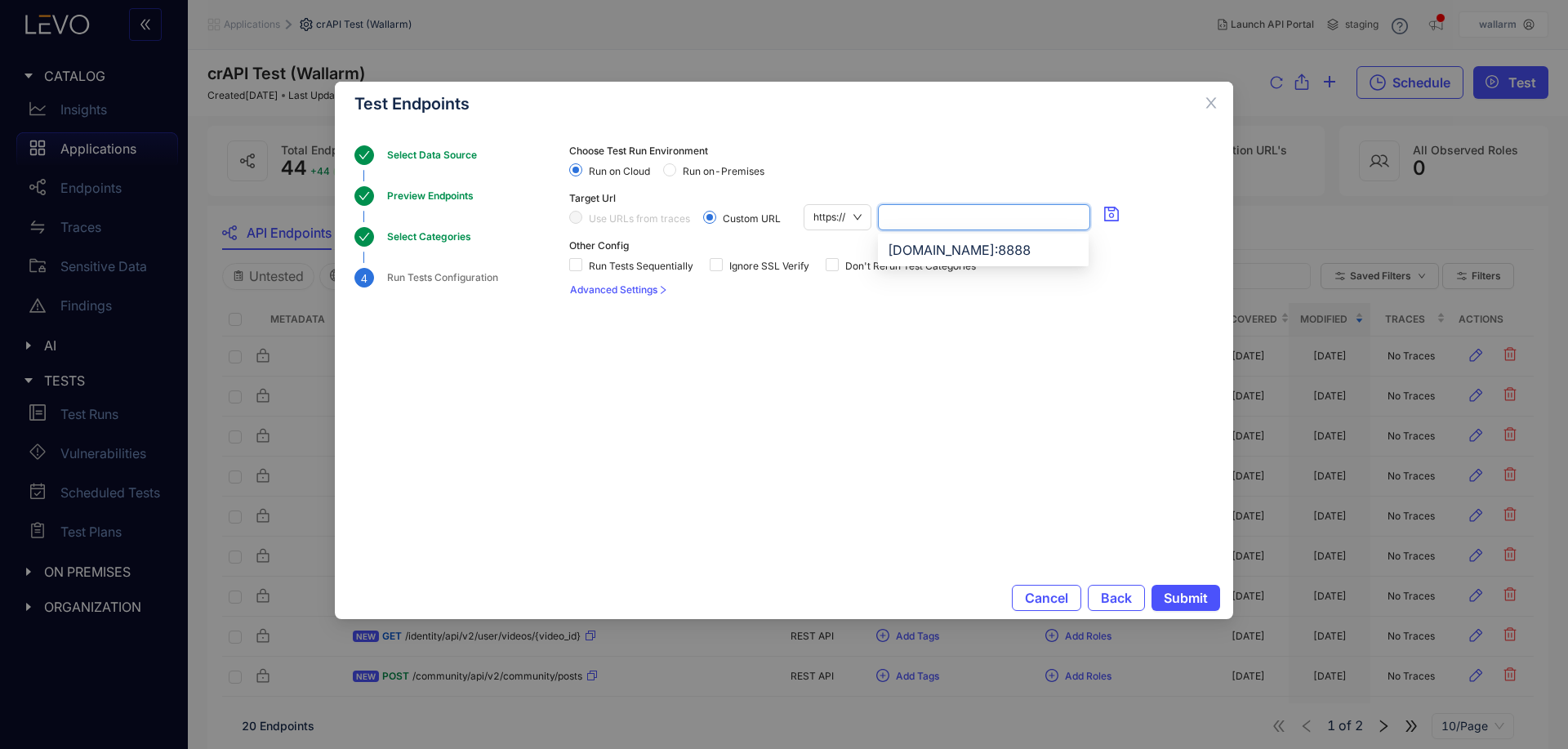
click at [984, 214] on input "search" at bounding box center [983, 217] width 193 height 25
click at [1001, 249] on div "[DOMAIN_NAME]:8888" at bounding box center [983, 249] width 191 height 18
type input "**********"
click at [1048, 595] on span "Cancel" at bounding box center [1046, 598] width 43 height 15
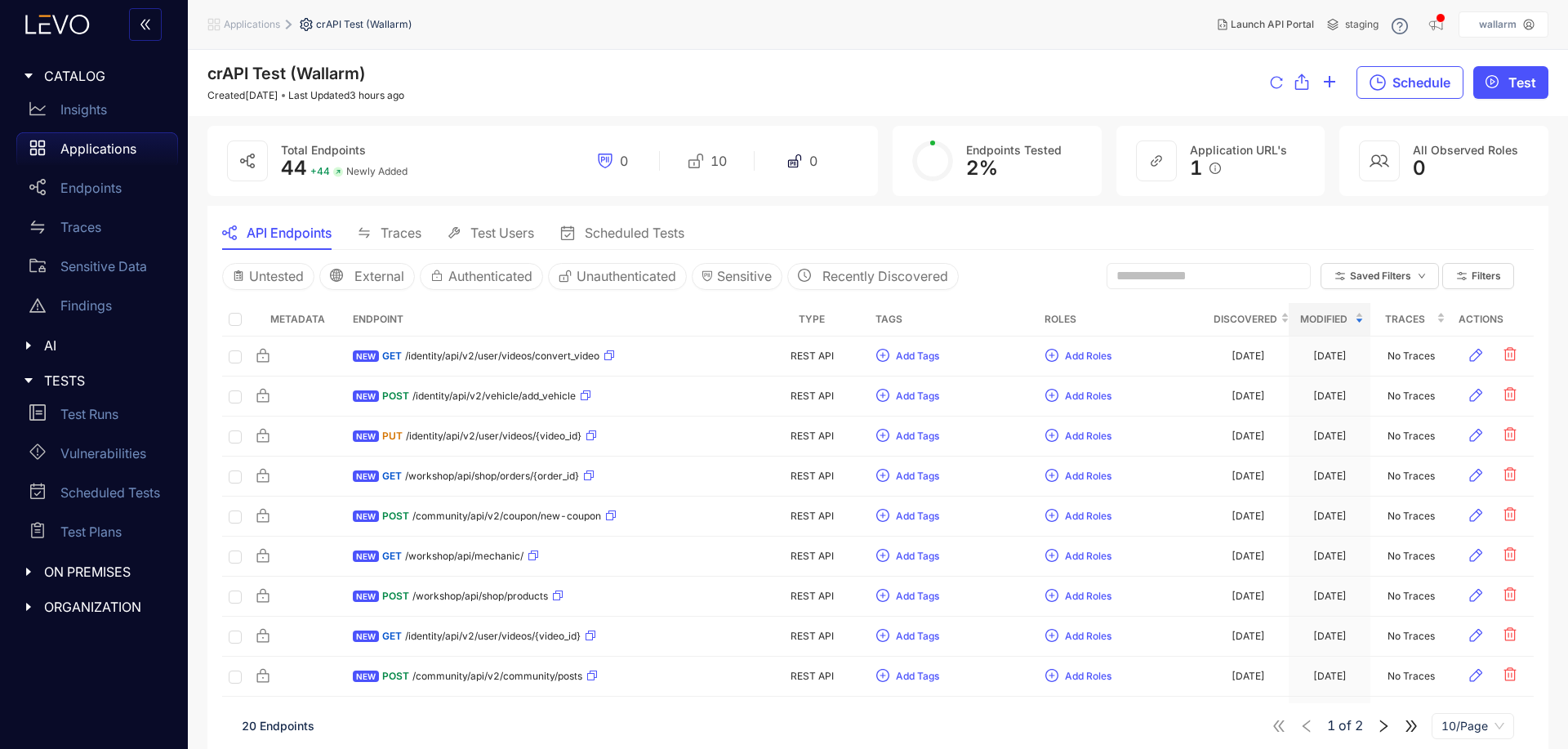
click at [585, 55] on div "crAPI Test (Wallarm) Created [DATE] Last Updated 3 hours ago Schedule Test" at bounding box center [877, 83] width 1380 height 66
click at [71, 161] on div "Applications" at bounding box center [97, 148] width 162 height 32
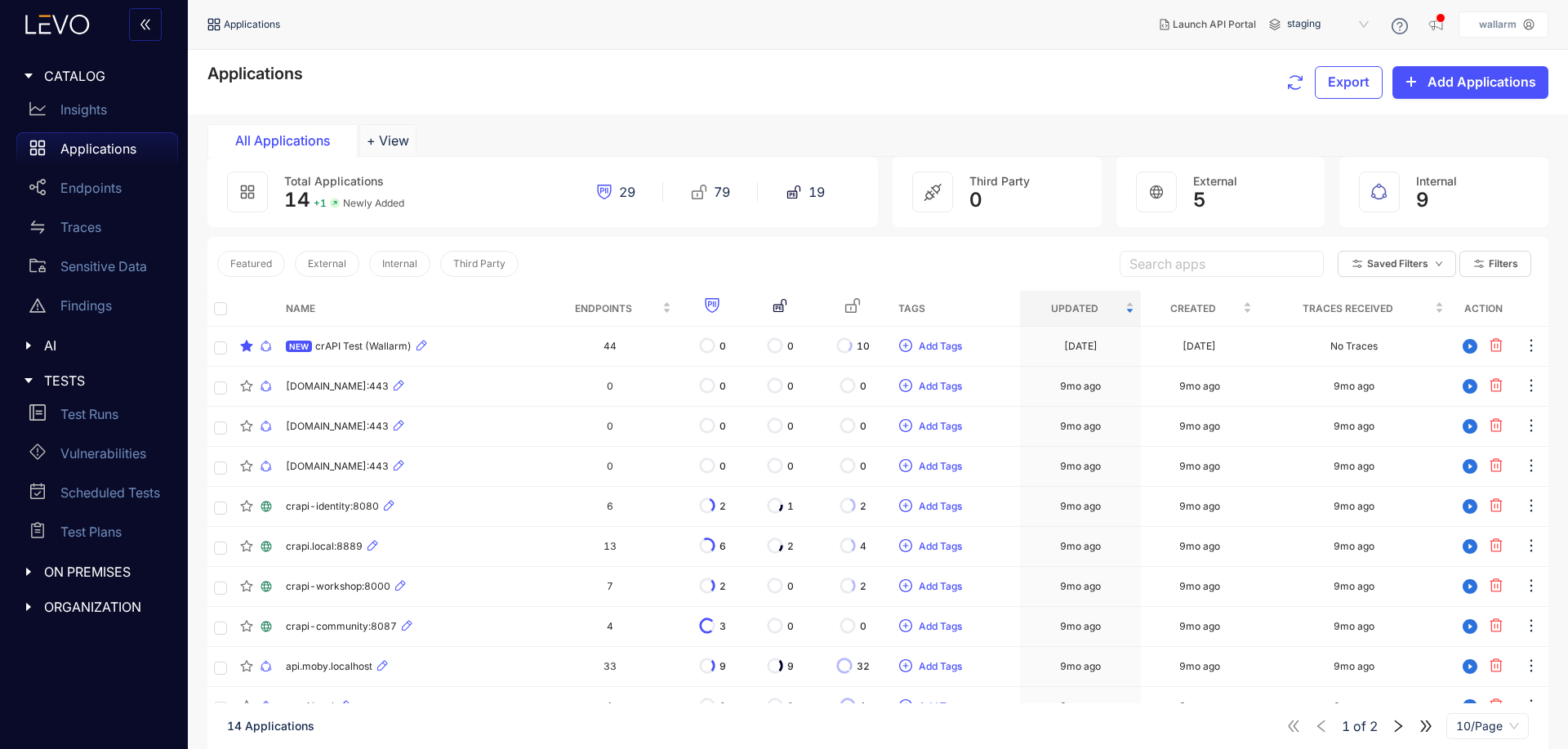
click at [570, 258] on div "Featured External Internal Third Party Search apps Saved Filters Filters" at bounding box center [878, 263] width 1341 height 54
click at [469, 343] on div "NEW crAPI Test (Wallarm)" at bounding box center [411, 345] width 249 height 19
